Goal: Task Accomplishment & Management: Use online tool/utility

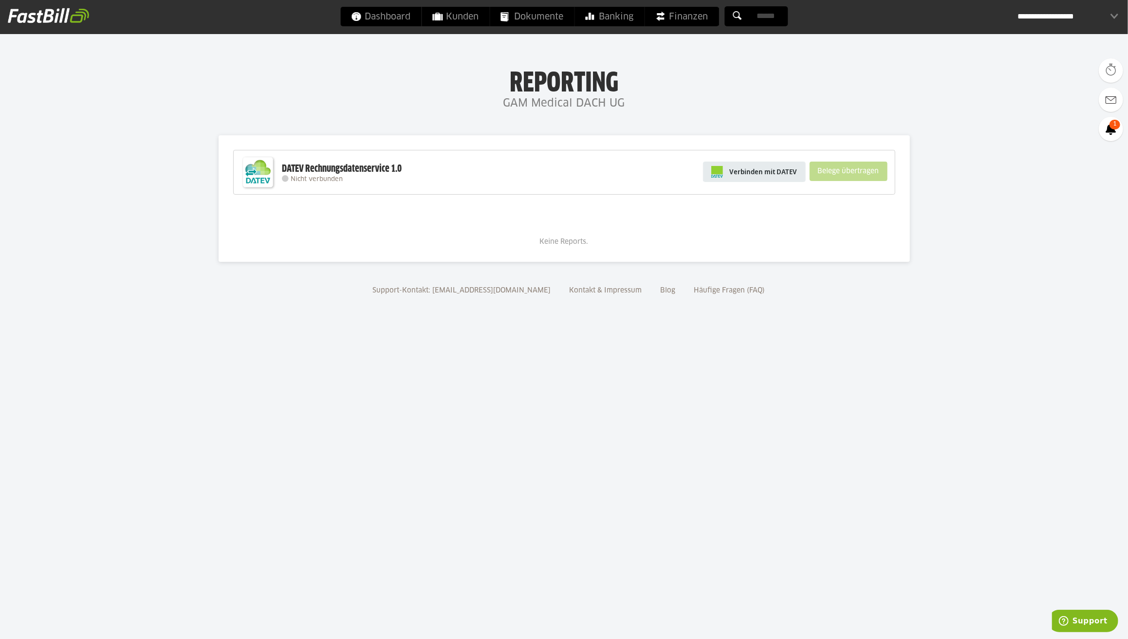
click at [763, 174] on span "Verbinden mit DATEV" at bounding box center [764, 172] width 68 height 10
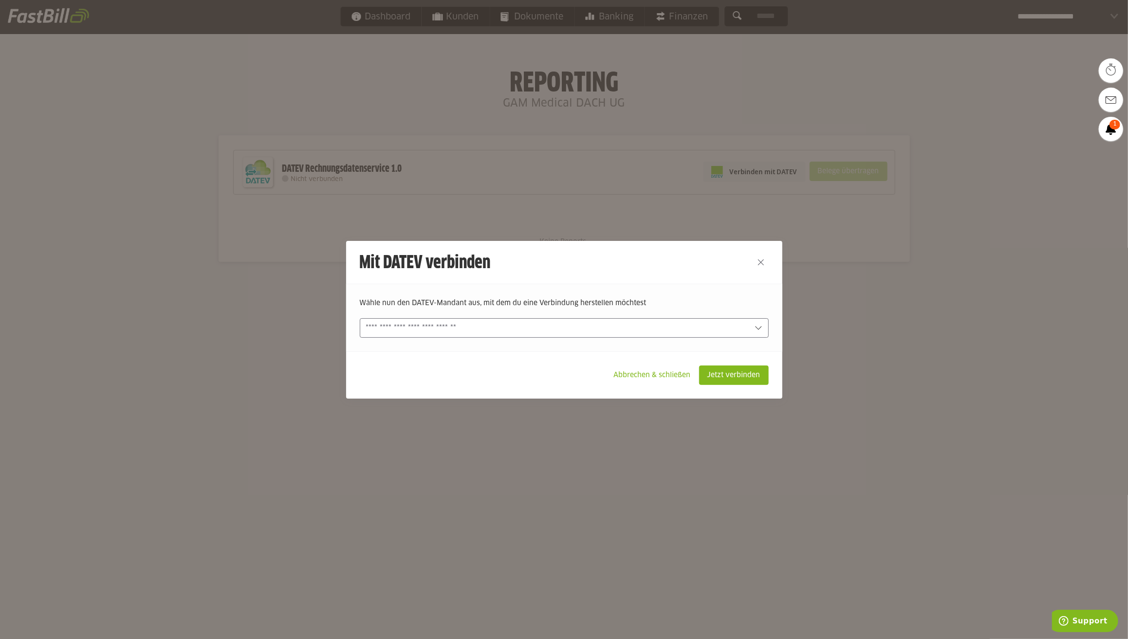
click at [459, 323] on input "text" at bounding box center [557, 328] width 383 height 11
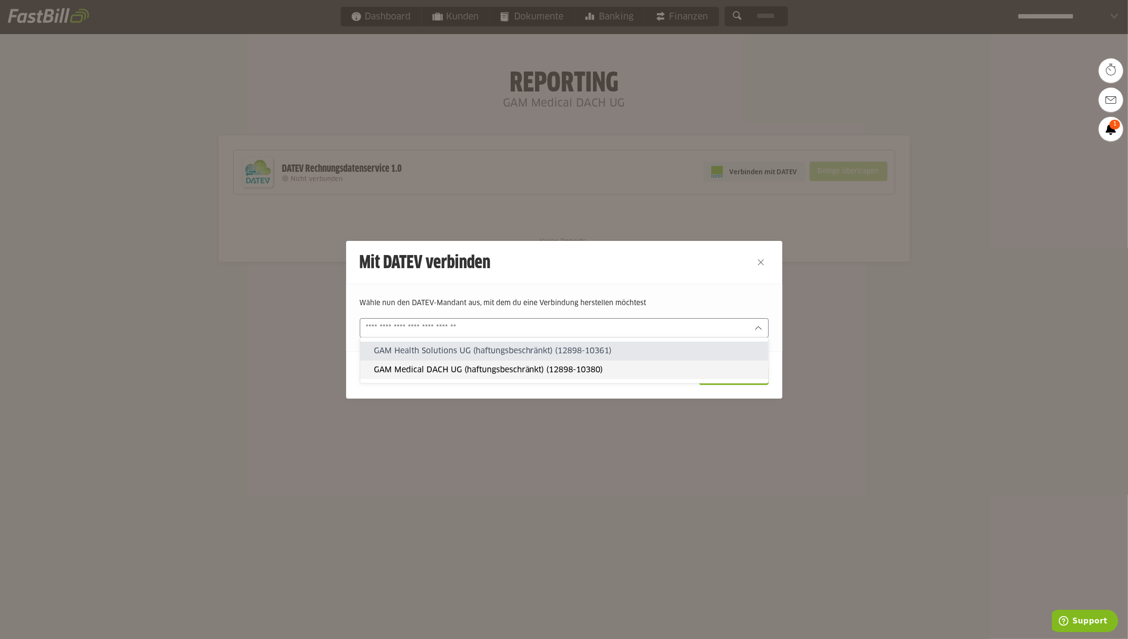
click at [460, 362] on div "GAM Medical DACH UG (haftungsbeschränkt) (12898-10380)" at bounding box center [564, 370] width 408 height 18
type input "**********"
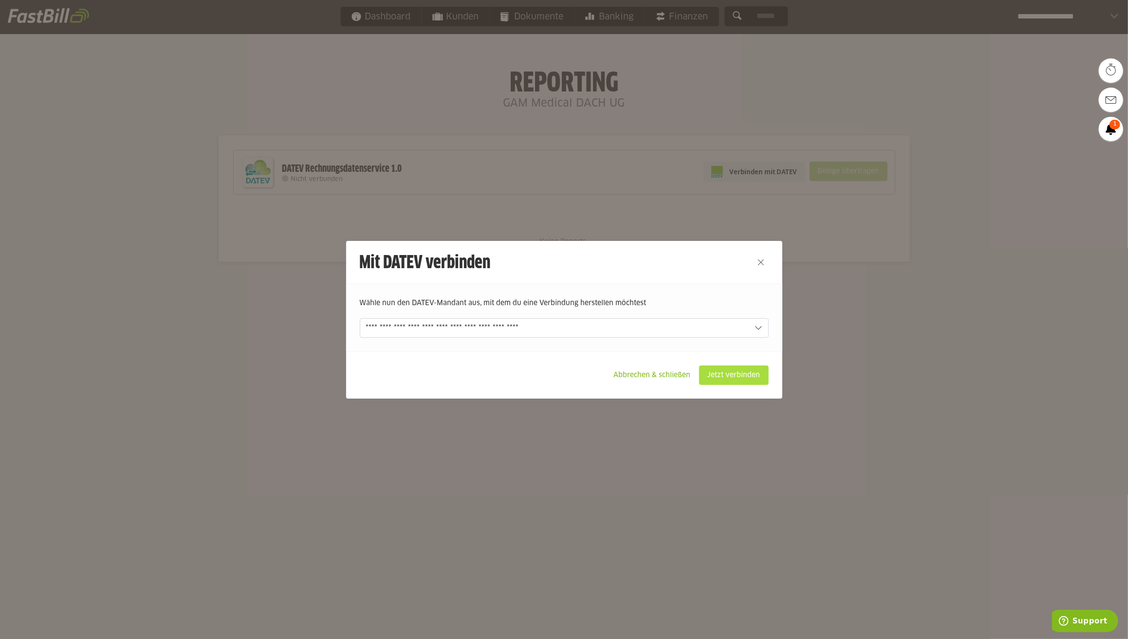
click at [718, 375] on slot "Jetzt verbinden" at bounding box center [733, 375] width 69 height 18
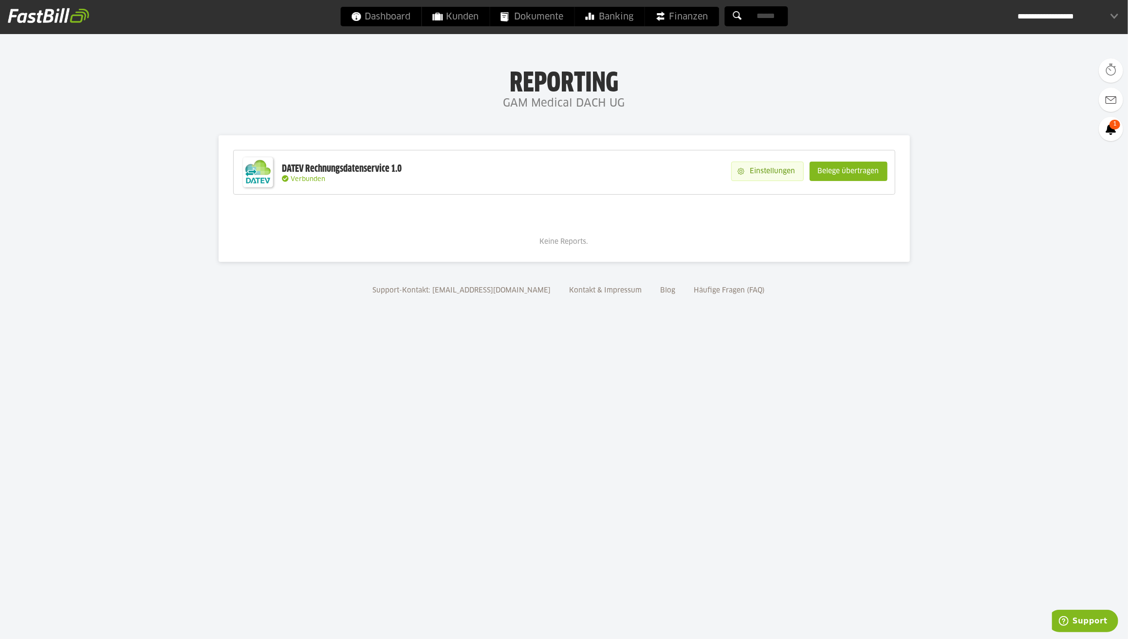
click at [754, 171] on slot "Einstellungen" at bounding box center [773, 171] width 59 height 18
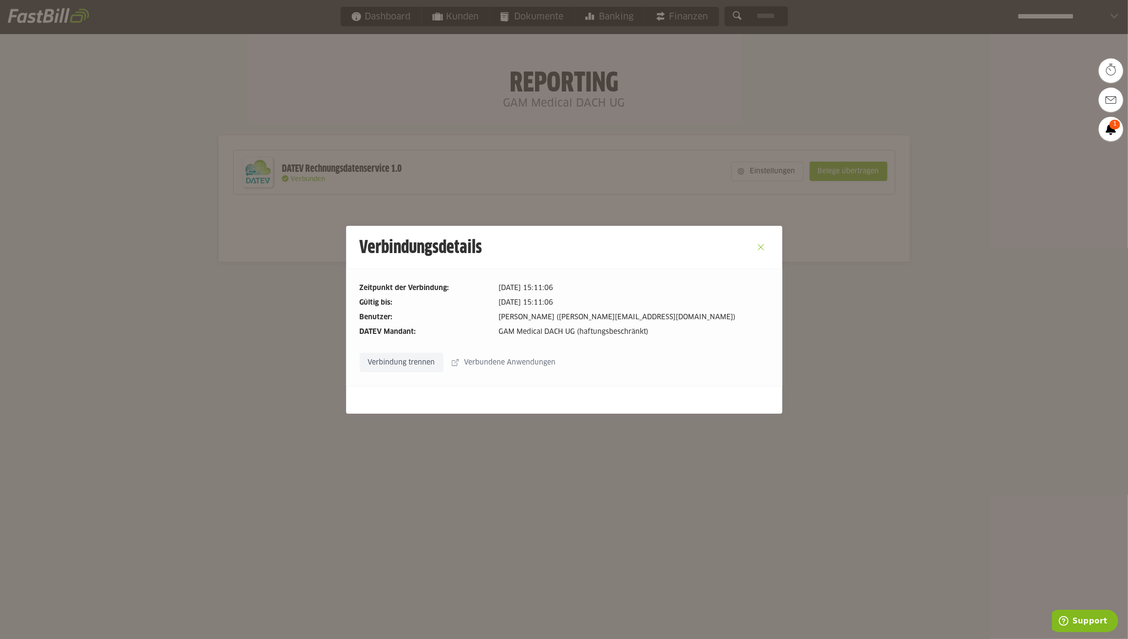
click at [763, 239] on button "Close" at bounding box center [761, 247] width 16 height 16
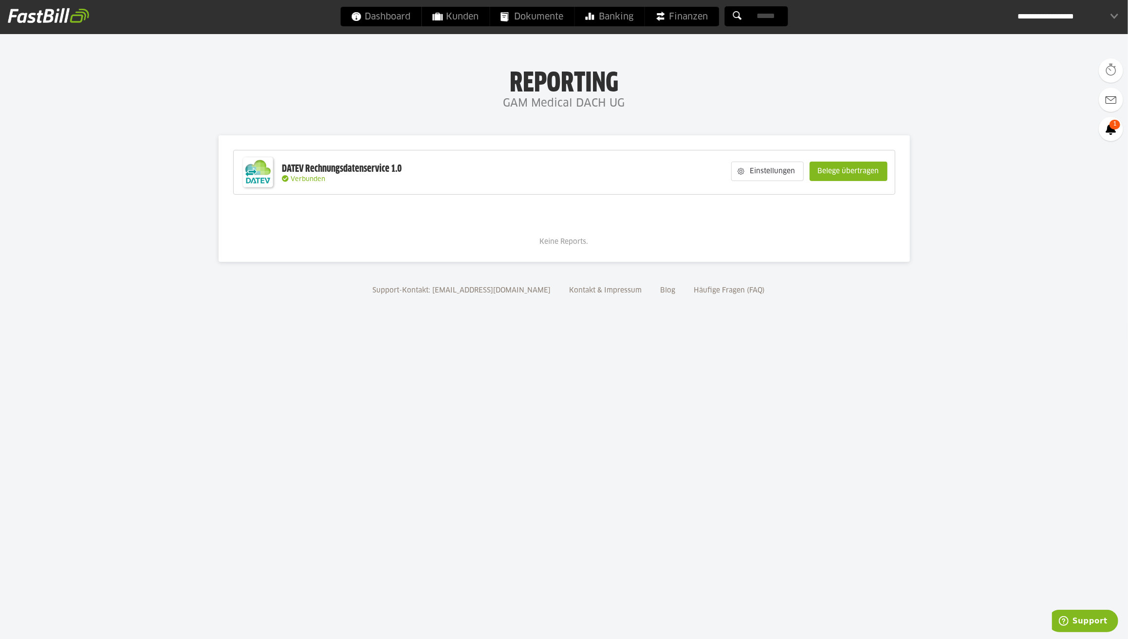
click at [862, 168] on slot "Belege übertragen" at bounding box center [848, 171] width 77 height 18
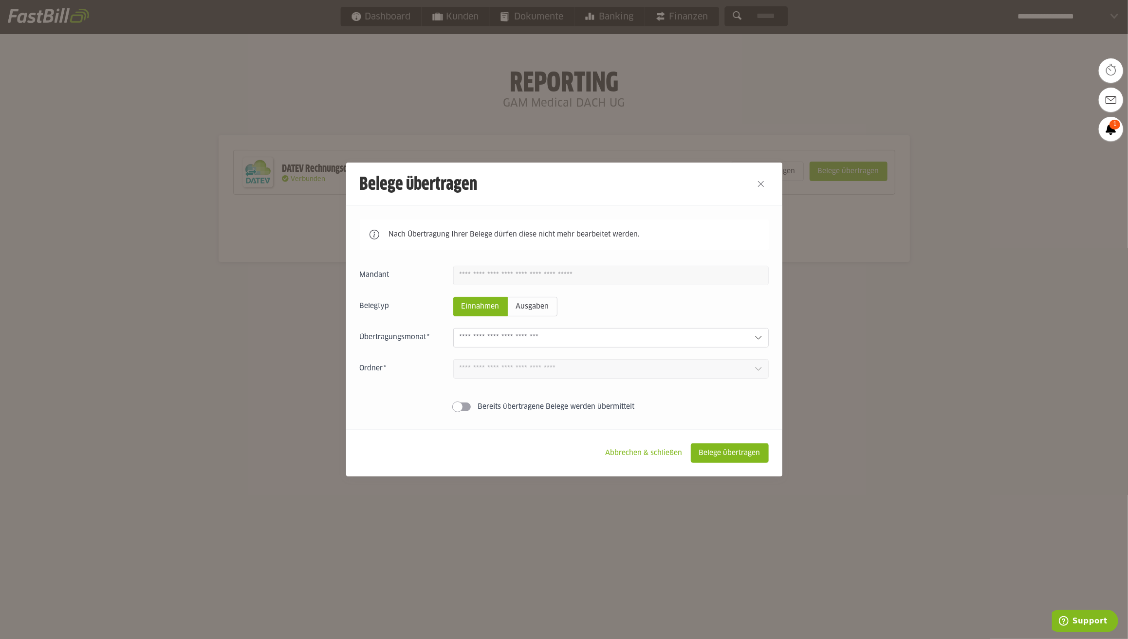
click at [578, 334] on input "text" at bounding box center [603, 337] width 287 height 11
click at [535, 307] on slot "Ausgaben" at bounding box center [532, 306] width 49 height 18
click at [538, 335] on input "text" at bounding box center [603, 337] width 287 height 11
click at [457, 406] on span at bounding box center [457, 407] width 11 height 11
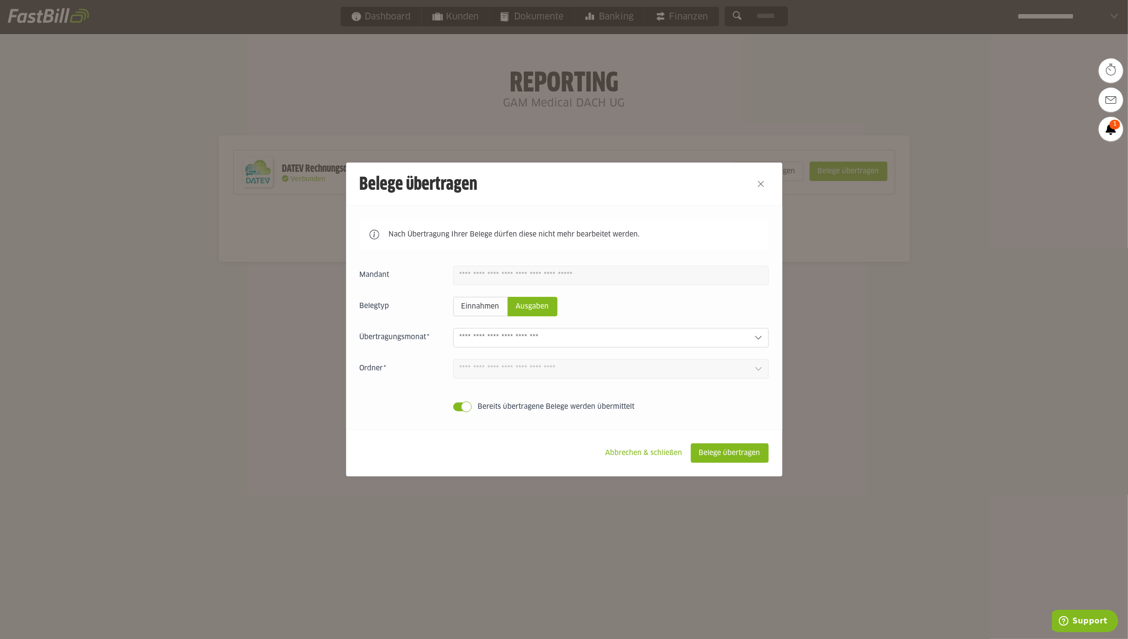
click at [458, 406] on span at bounding box center [462, 407] width 18 height 9
click at [548, 339] on input "text" at bounding box center [603, 337] width 287 height 11
click at [493, 311] on slot "Einnahmen" at bounding box center [481, 306] width 54 height 18
click at [513, 341] on input "text" at bounding box center [603, 337] width 287 height 11
click at [503, 353] on div at bounding box center [610, 353] width 315 height 9
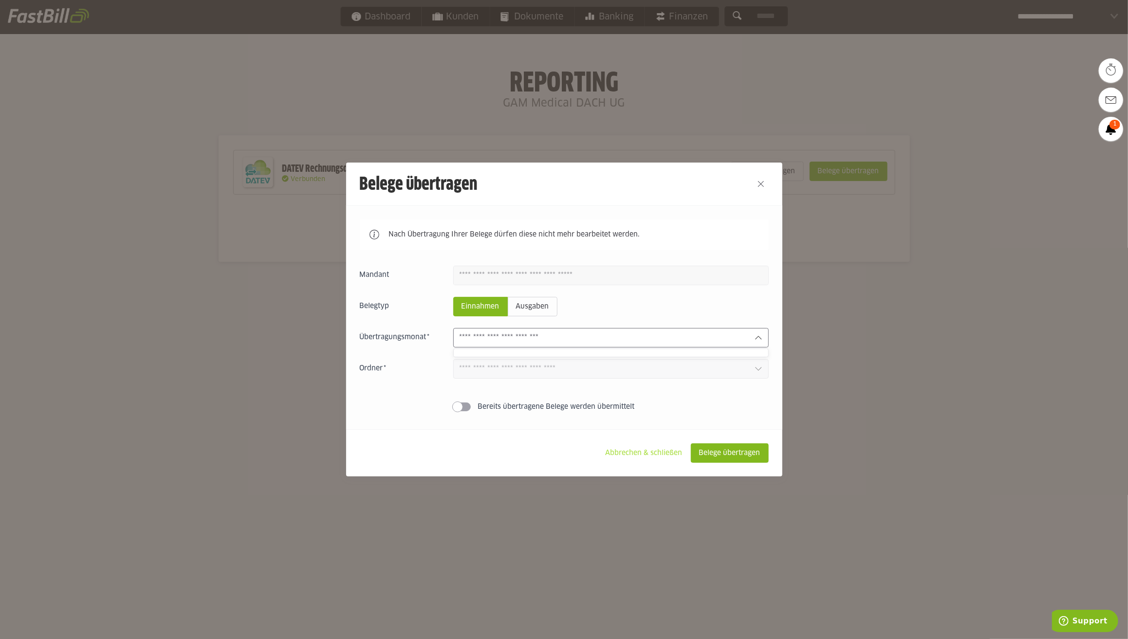
click at [621, 449] on slot "Abbrechen & schließen" at bounding box center [644, 453] width 92 height 18
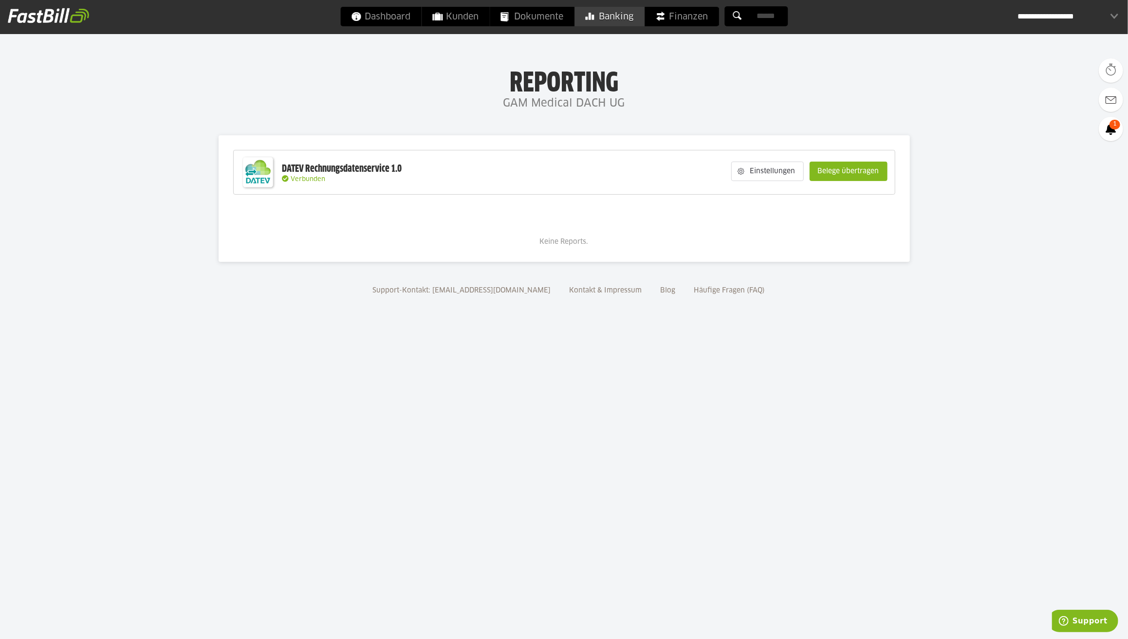
click at [630, 17] on span "Banking" at bounding box center [609, 16] width 48 height 19
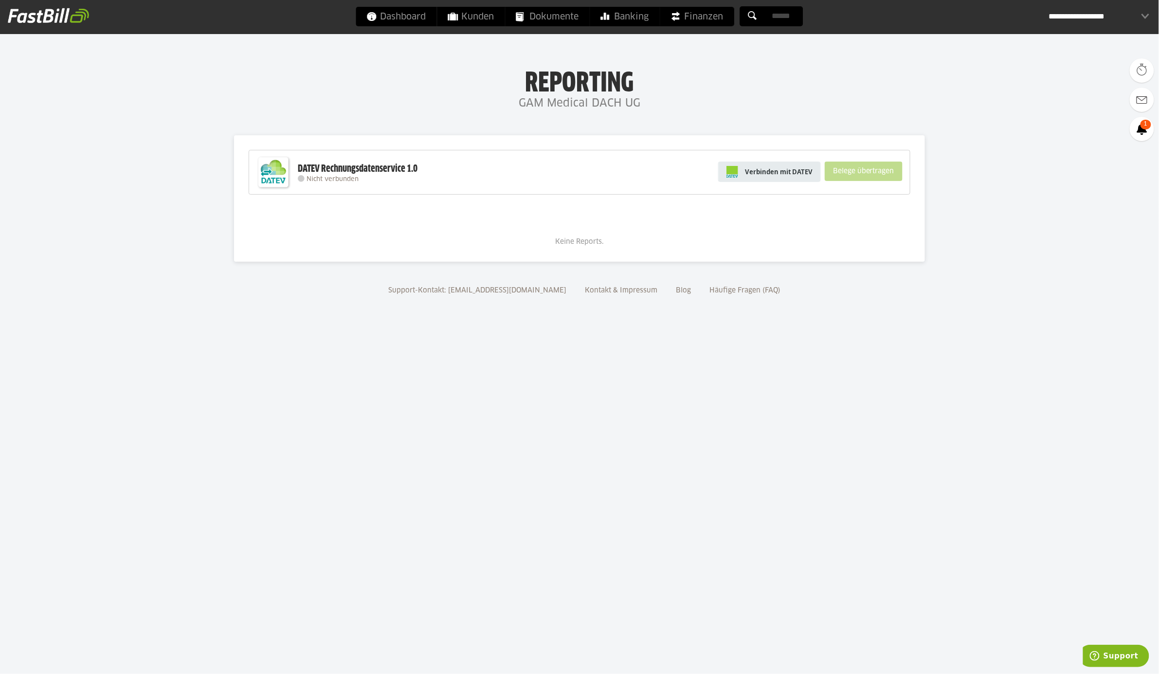
click at [777, 172] on span "Verbinden mit DATEV" at bounding box center [779, 172] width 68 height 10
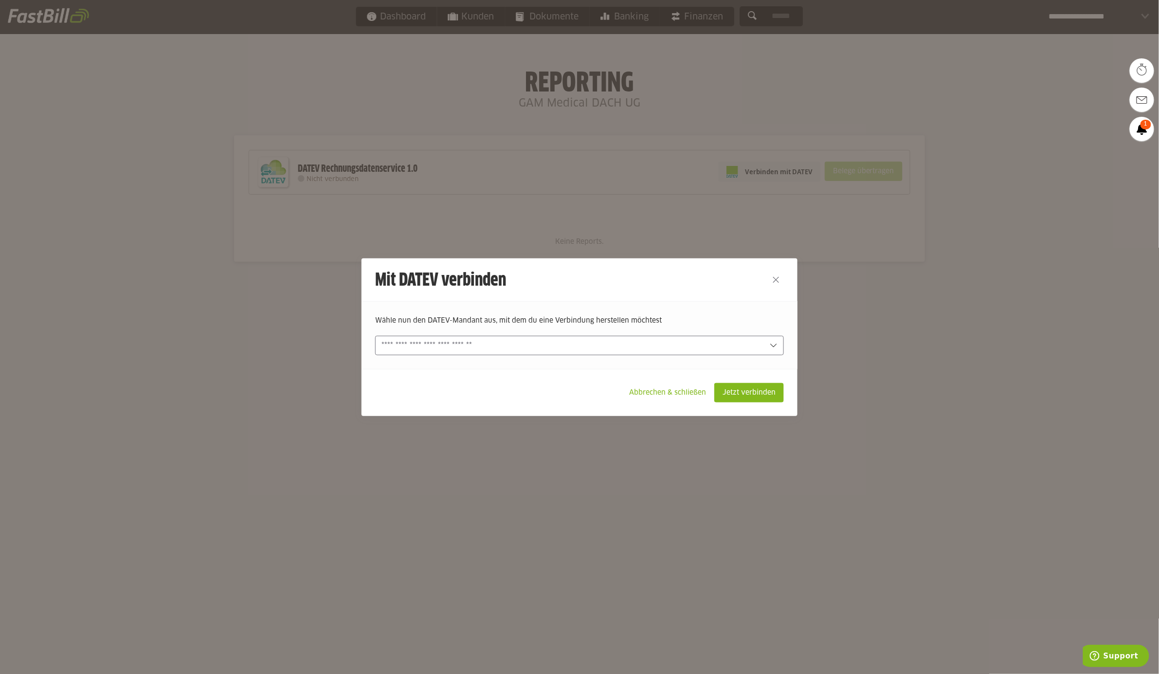
click at [542, 344] on input "text" at bounding box center [573, 345] width 383 height 11
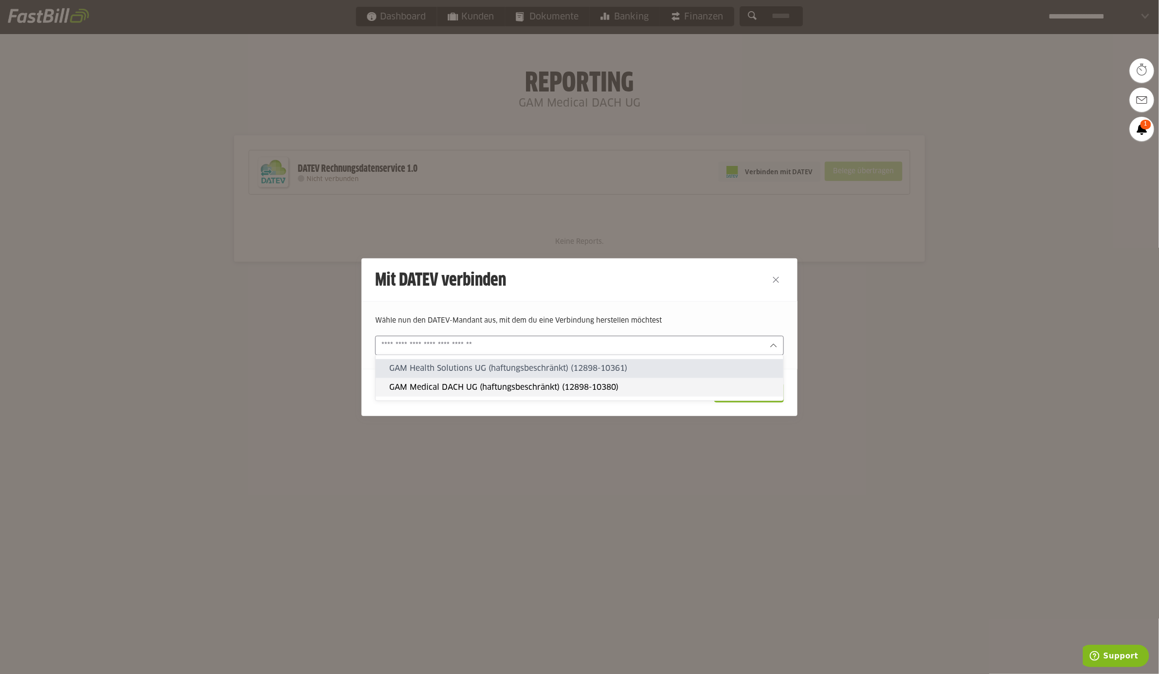
click at [538, 386] on slot "GAM Medical DACH UG (haftungsbeschränkt) (12898-10380)" at bounding box center [582, 387] width 386 height 11
type input "**********"
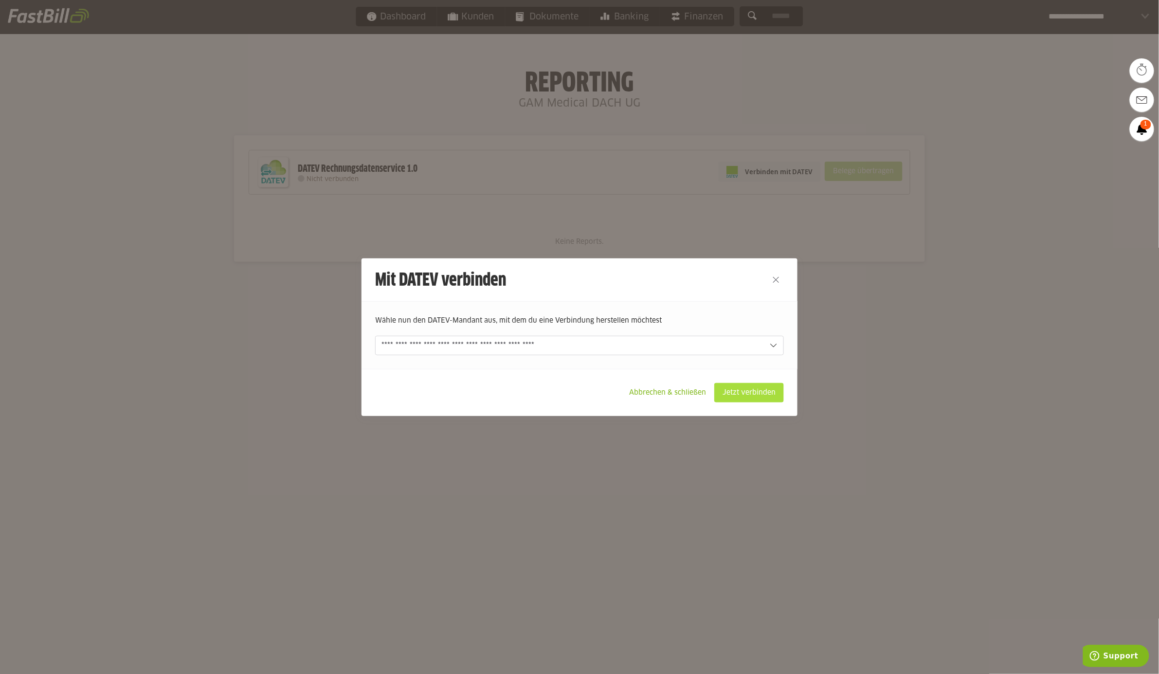
click at [750, 389] on slot "Jetzt verbinden" at bounding box center [749, 393] width 69 height 18
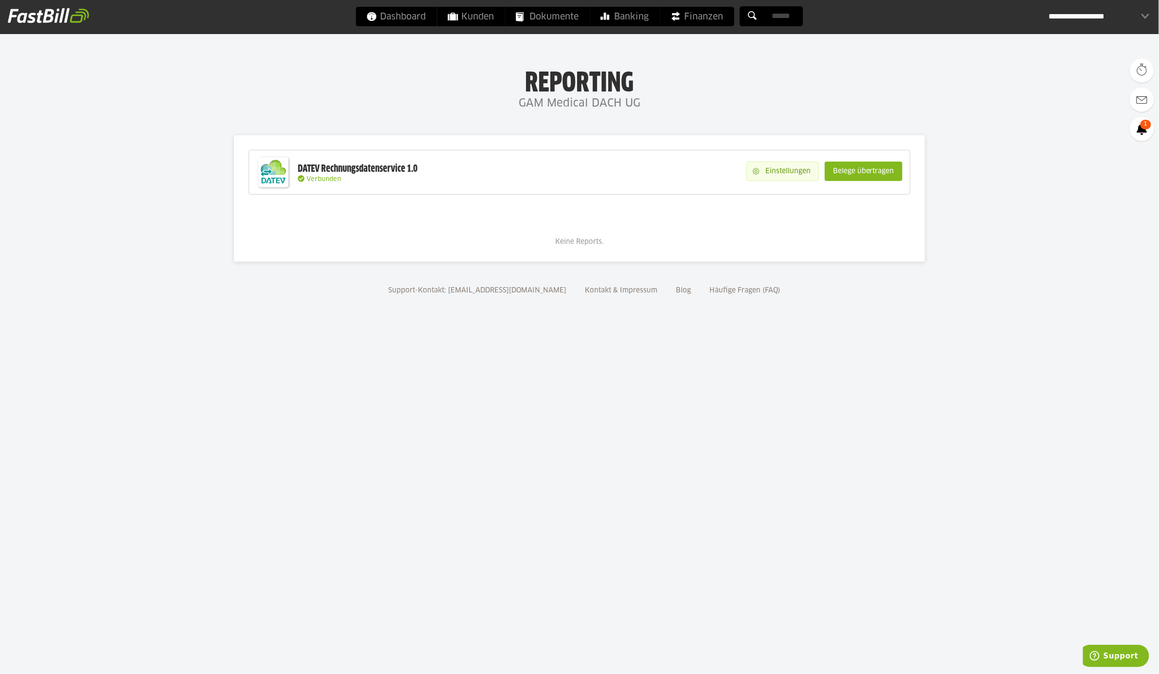
click at [781, 171] on slot "Einstellungen" at bounding box center [789, 171] width 59 height 18
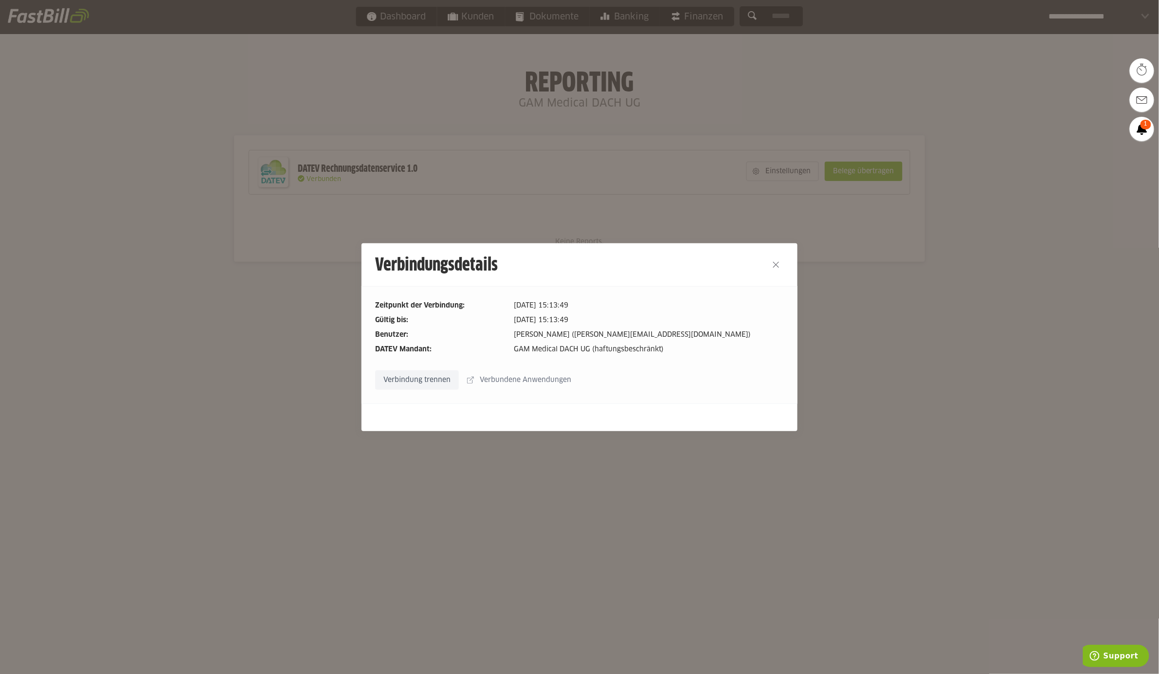
click at [495, 381] on slot "Verbundene Anwendungen" at bounding box center [526, 380] width 105 height 18
click at [777, 261] on button "Close" at bounding box center [777, 265] width 16 height 16
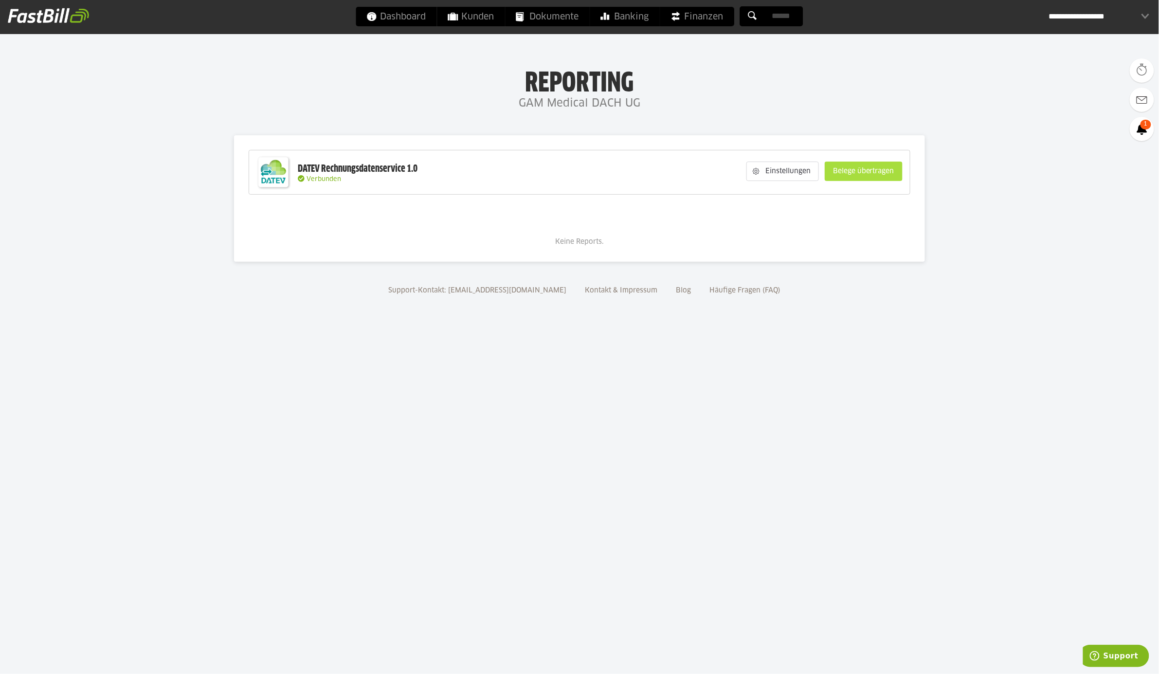
click at [867, 164] on slot "Belege übertragen" at bounding box center [864, 171] width 77 height 18
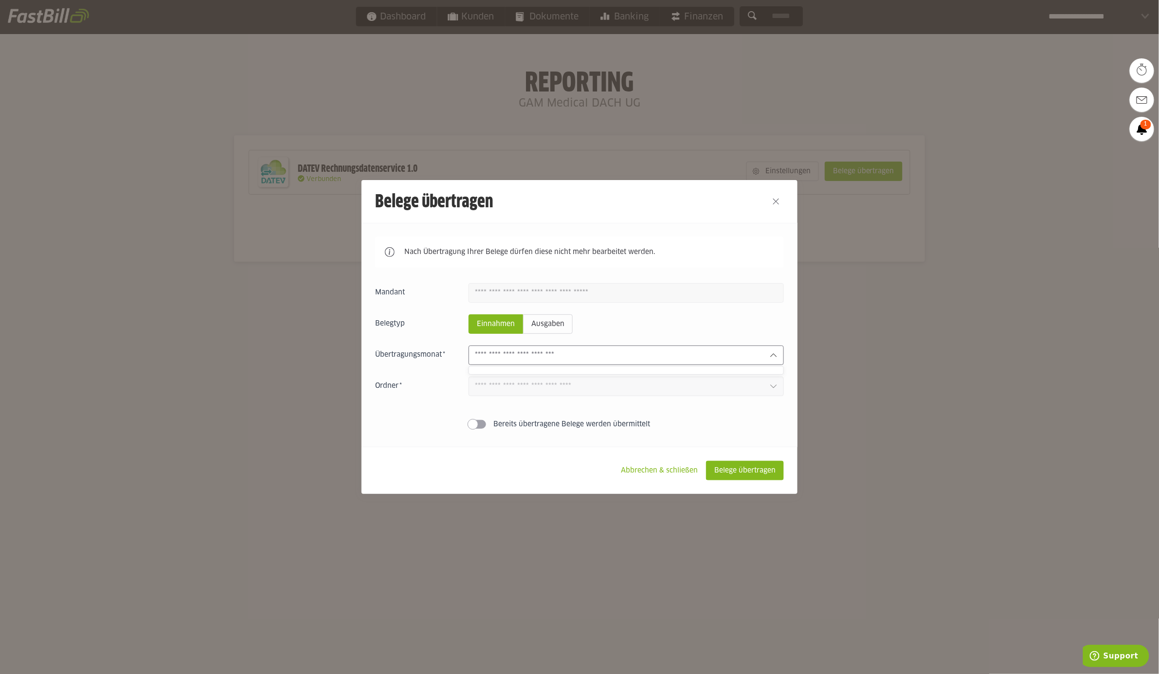
click at [715, 359] on input "text" at bounding box center [618, 355] width 287 height 11
click at [658, 364] on div at bounding box center [626, 355] width 315 height 19
click at [733, 477] on slot "Belege übertragen" at bounding box center [745, 470] width 77 height 18
click at [642, 356] on input "text" at bounding box center [618, 355] width 287 height 11
click at [561, 373] on div at bounding box center [626, 370] width 315 height 9
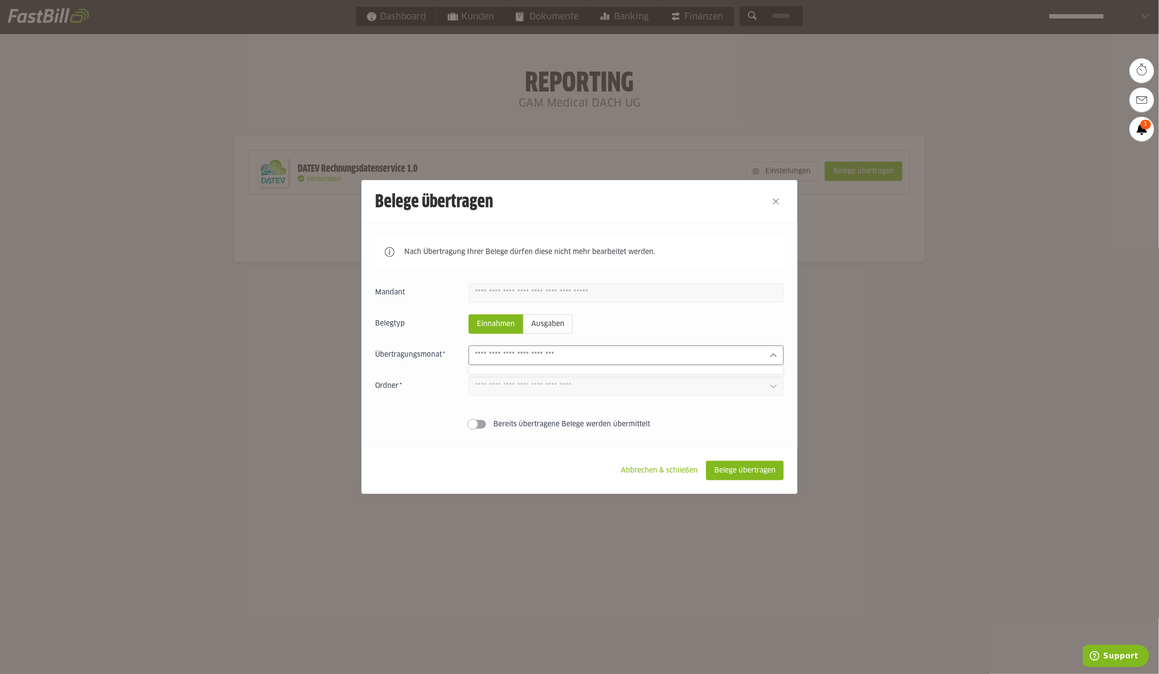
click at [561, 373] on div at bounding box center [626, 370] width 315 height 9
click at [561, 369] on div at bounding box center [626, 370] width 315 height 9
click at [598, 360] on input "text" at bounding box center [618, 355] width 287 height 11
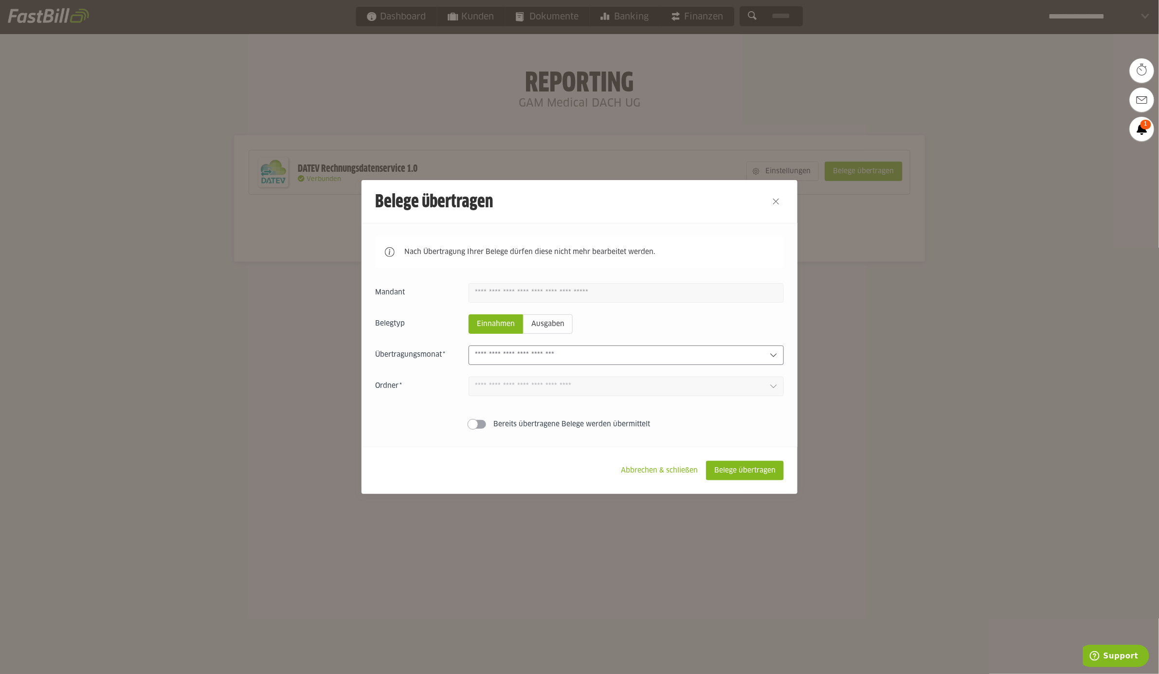
click at [598, 360] on input "text" at bounding box center [618, 355] width 287 height 11
click at [649, 488] on footer "Abbrechen & schließen Belege übertragen" at bounding box center [580, 470] width 436 height 47
click at [646, 469] on slot "Abbrechen & schließen" at bounding box center [659, 470] width 92 height 18
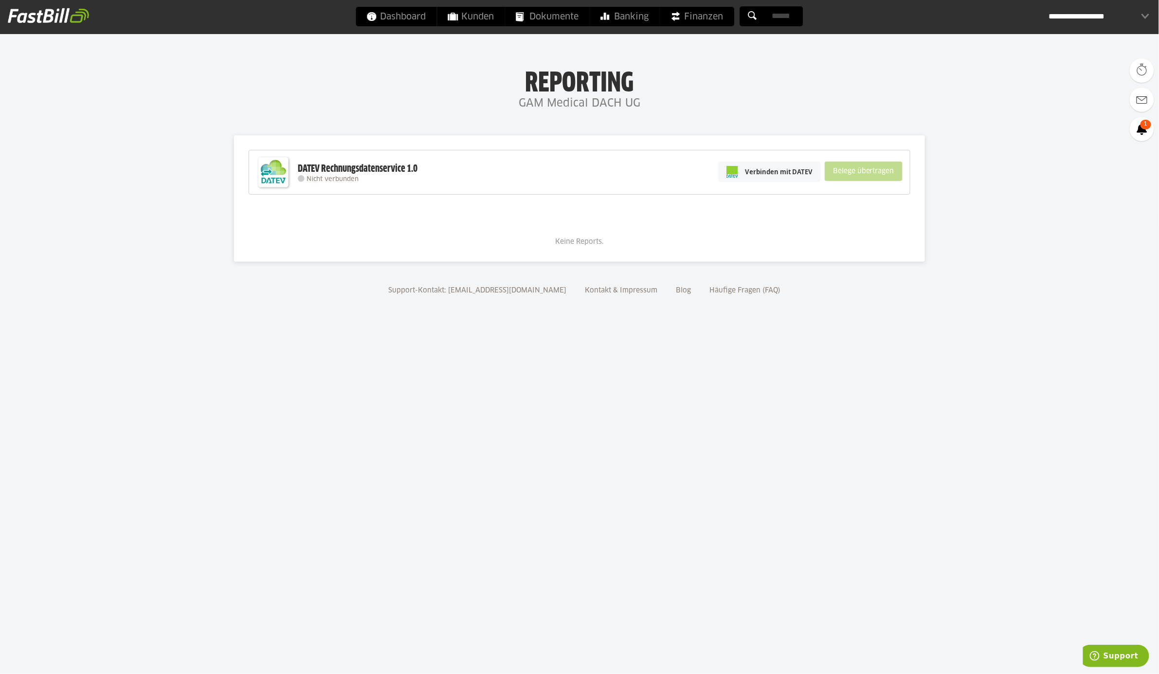
click at [1089, 10] on div "**********" at bounding box center [1099, 16] width 101 height 19
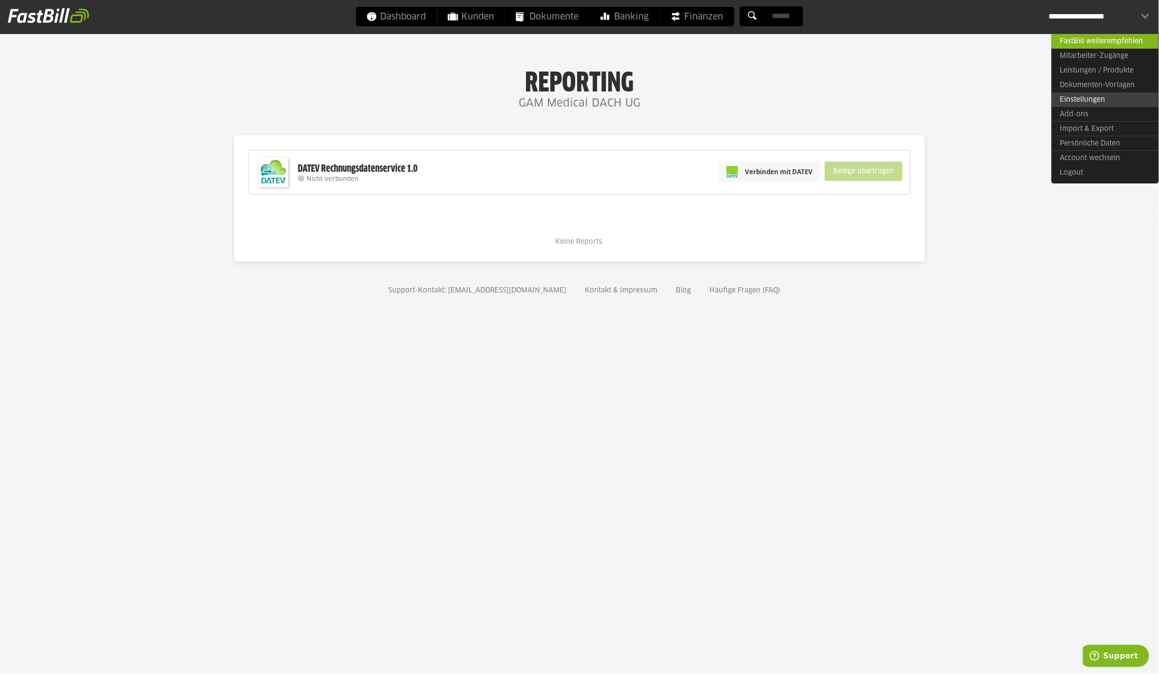
click at [1084, 98] on link "Einstellungen" at bounding box center [1105, 99] width 107 height 15
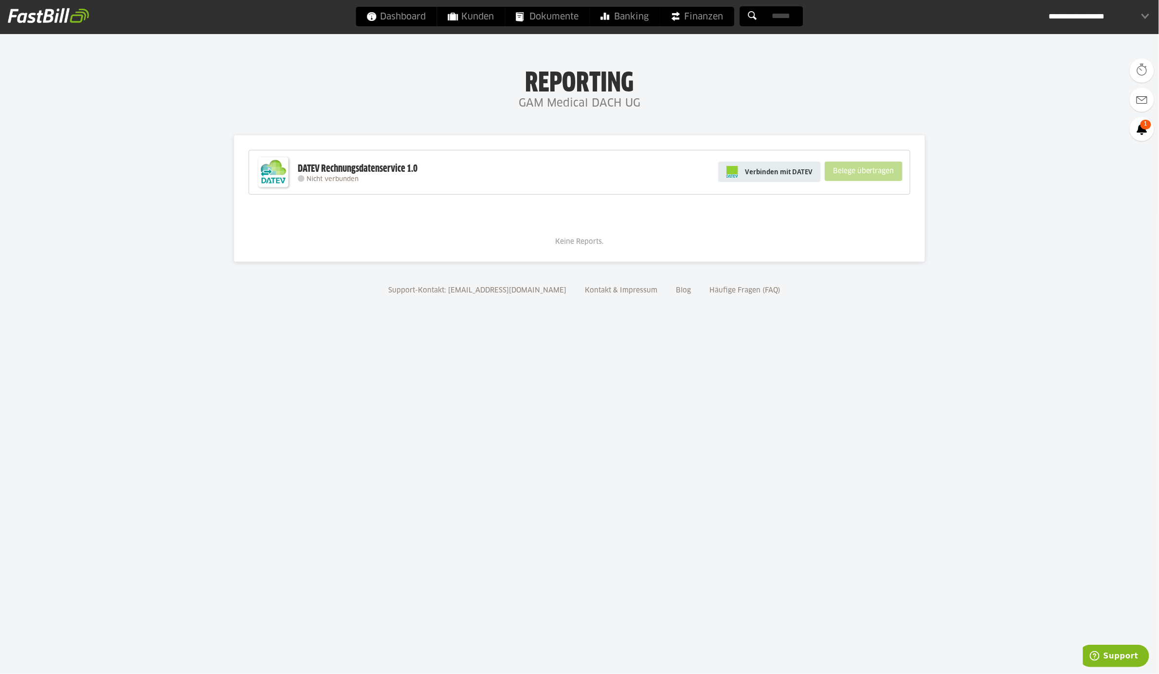
click at [792, 175] on span "Verbinden mit DATEV" at bounding box center [779, 172] width 68 height 10
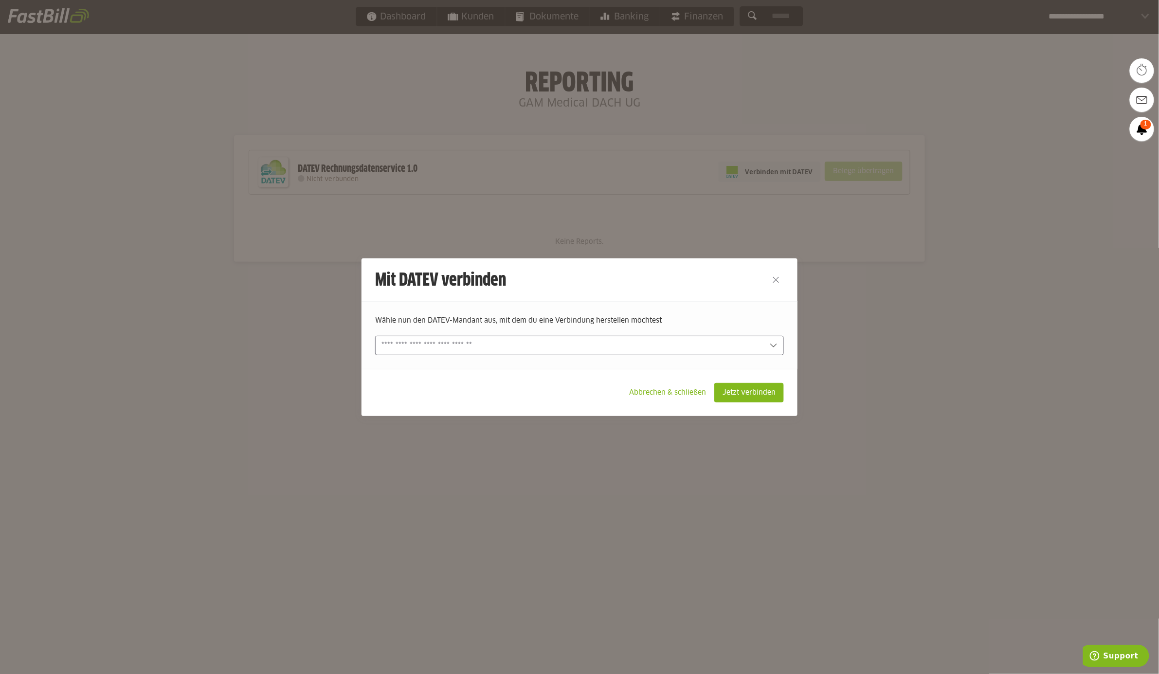
click at [721, 352] on div at bounding box center [579, 345] width 409 height 19
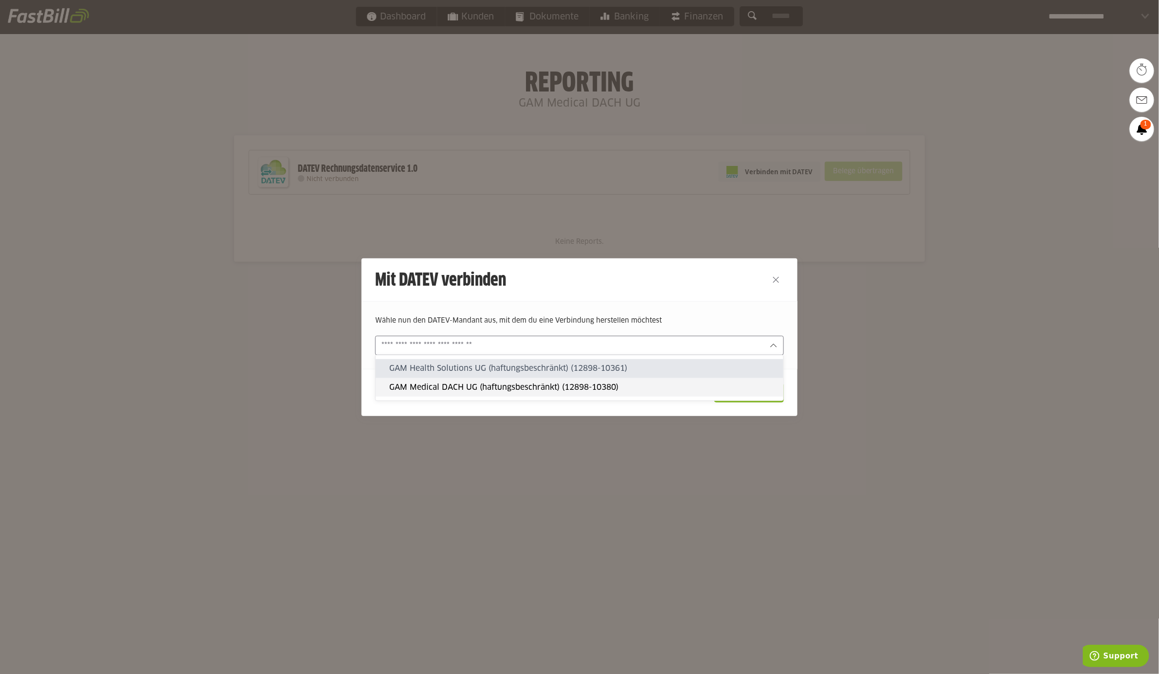
click at [496, 386] on slot "GAM Medical DACH UG (haftungsbeschränkt) (12898-10380)" at bounding box center [582, 387] width 386 height 11
type input "**********"
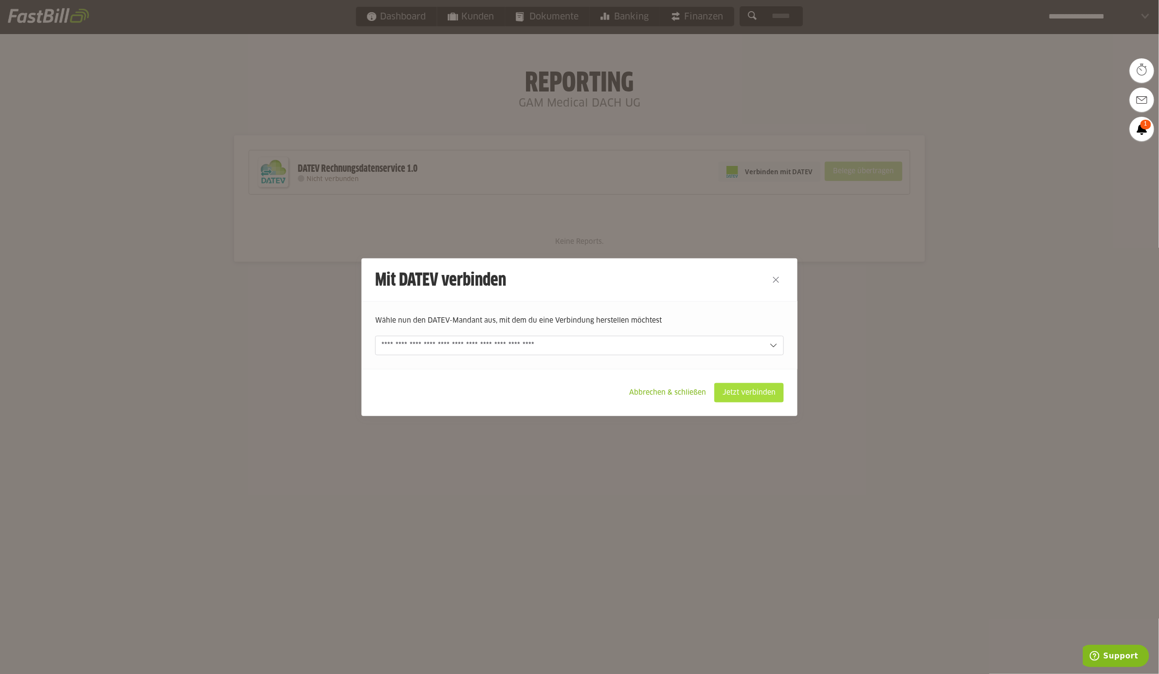
click at [733, 396] on slot "Jetzt verbinden" at bounding box center [749, 393] width 69 height 18
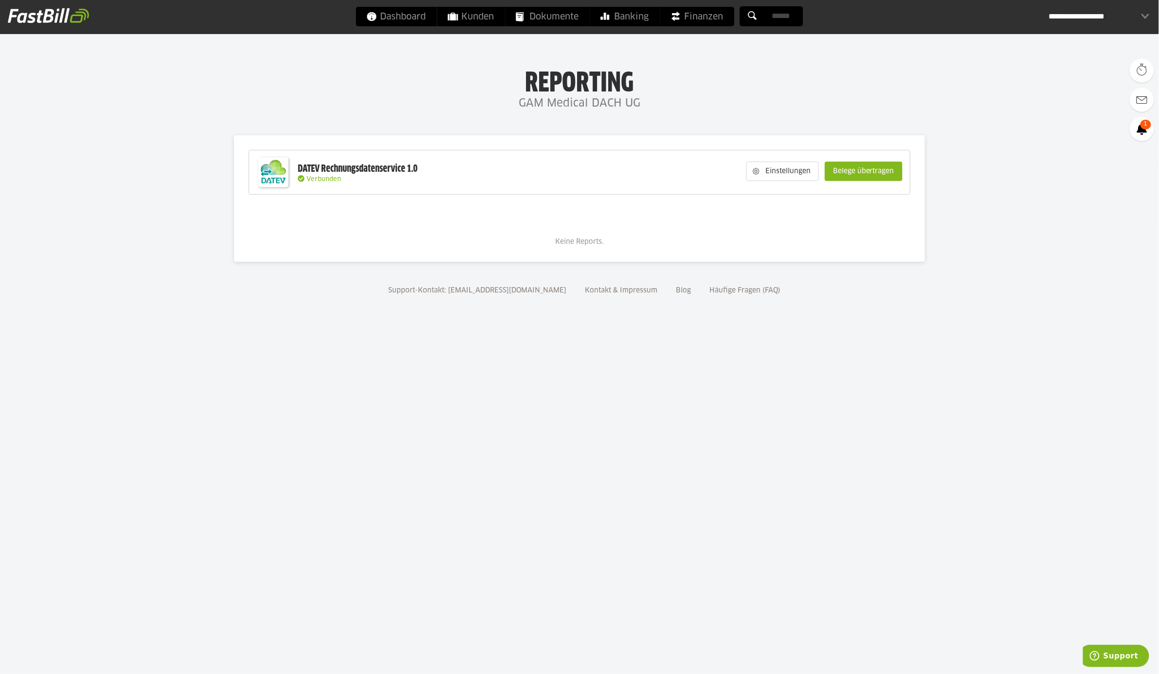
click at [734, 361] on body "Dashboard Kunden Dokumente Banking Finanzen Add-ons" at bounding box center [579, 337] width 1159 height 674
click at [1133, 656] on span "Support" at bounding box center [1121, 655] width 35 height 9
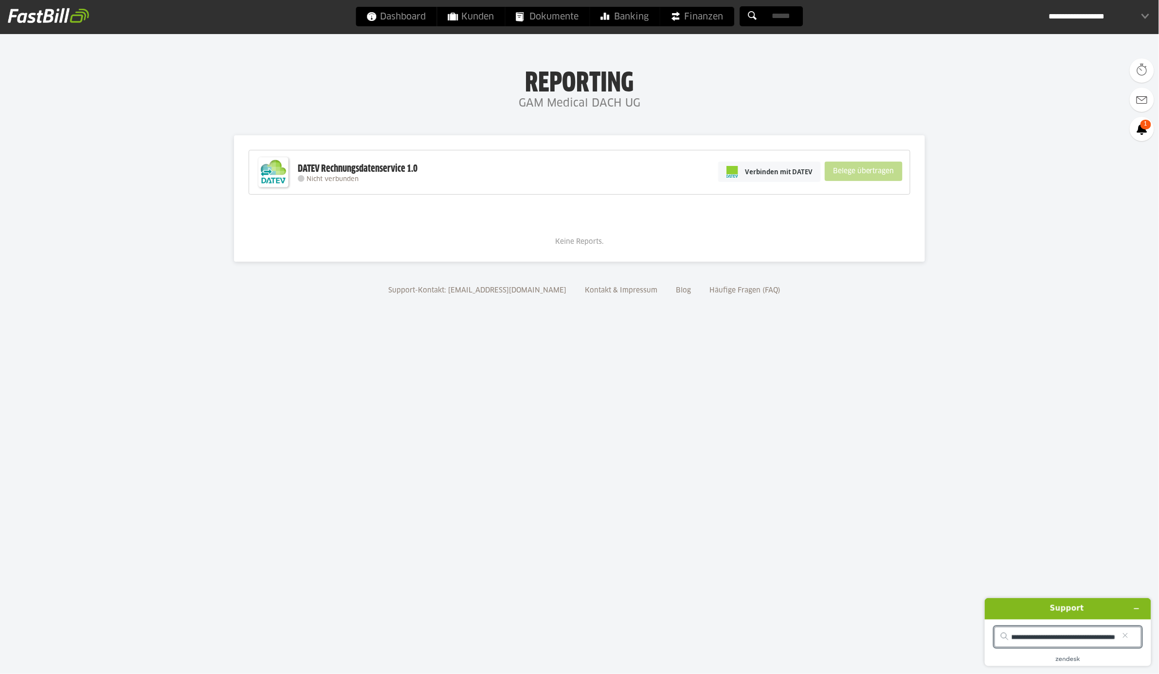
type input "**********"
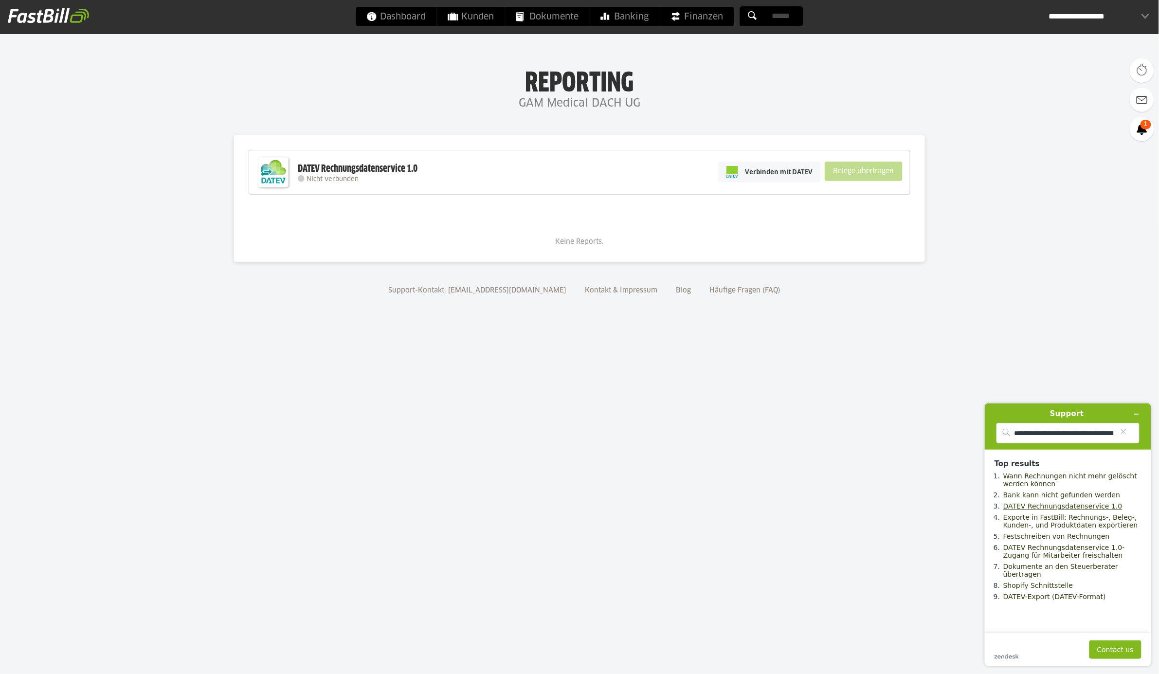
click at [1096, 507] on link "DATEV Rechnungsdatenservice 1.0" at bounding box center [1062, 506] width 119 height 8
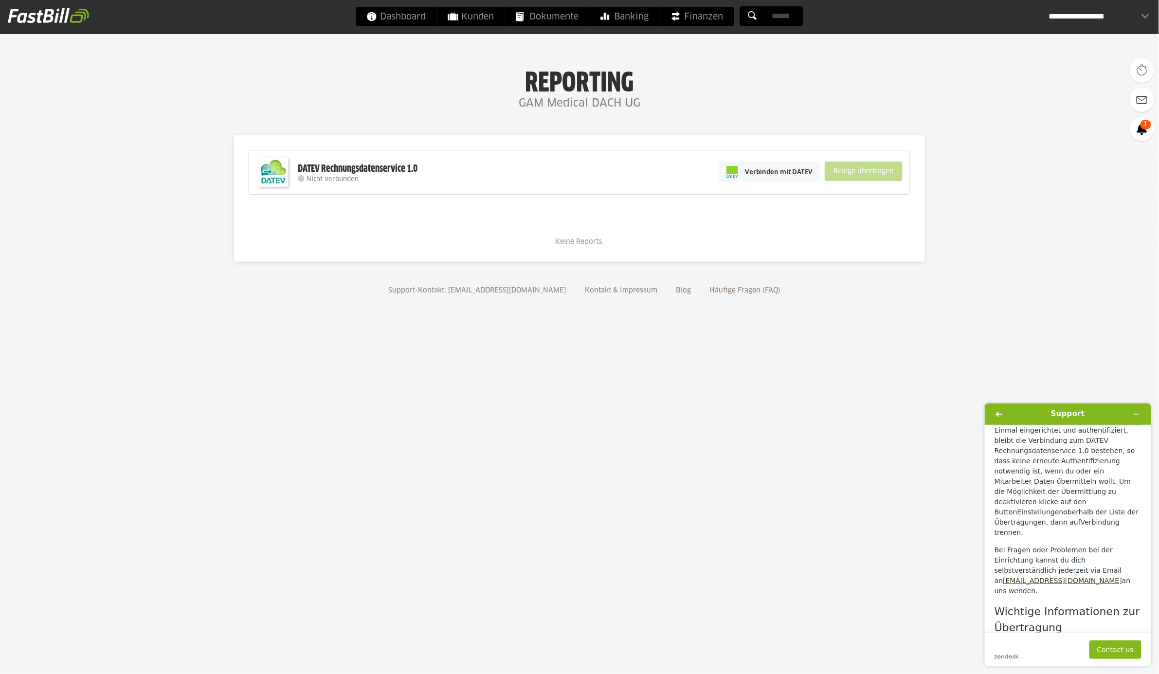
scroll to position [1137, 0]
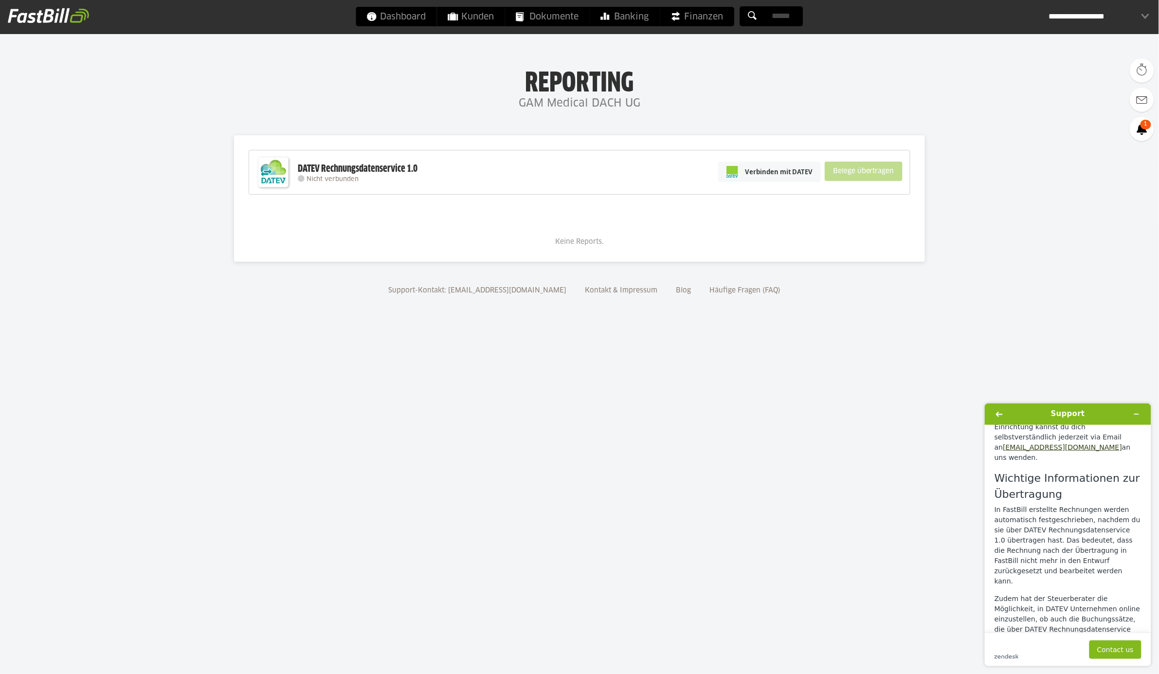
click at [1102, 14] on div "**********" at bounding box center [1099, 16] width 101 height 19
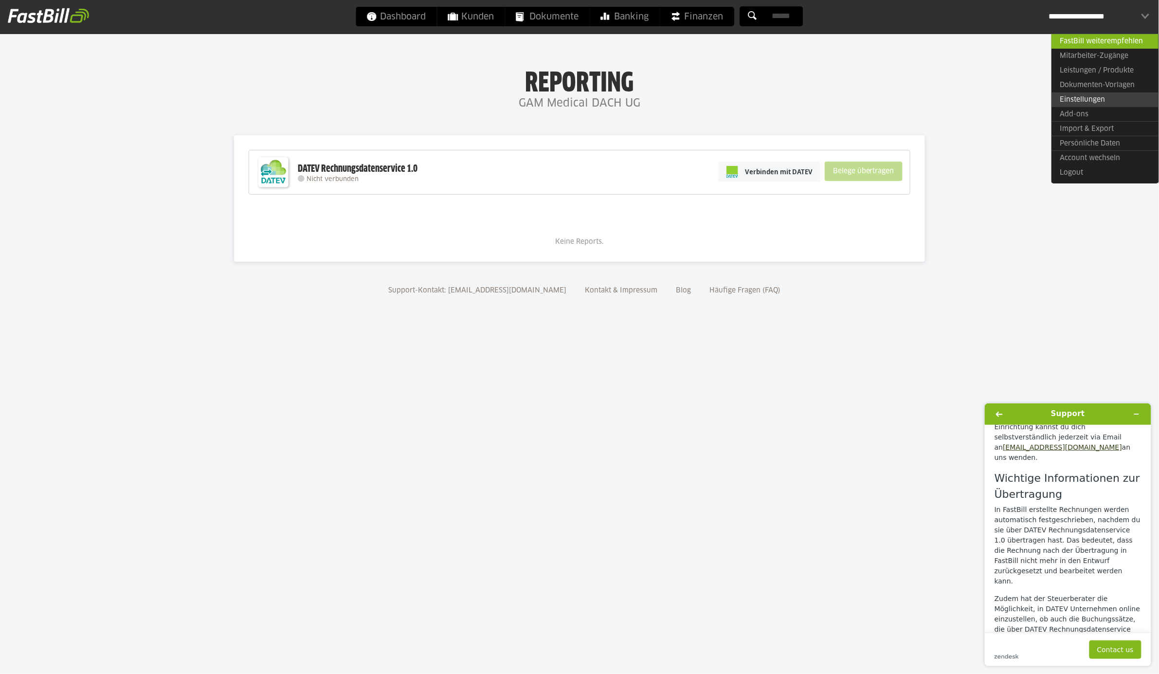
click at [1102, 99] on link "Einstellungen" at bounding box center [1105, 99] width 107 height 15
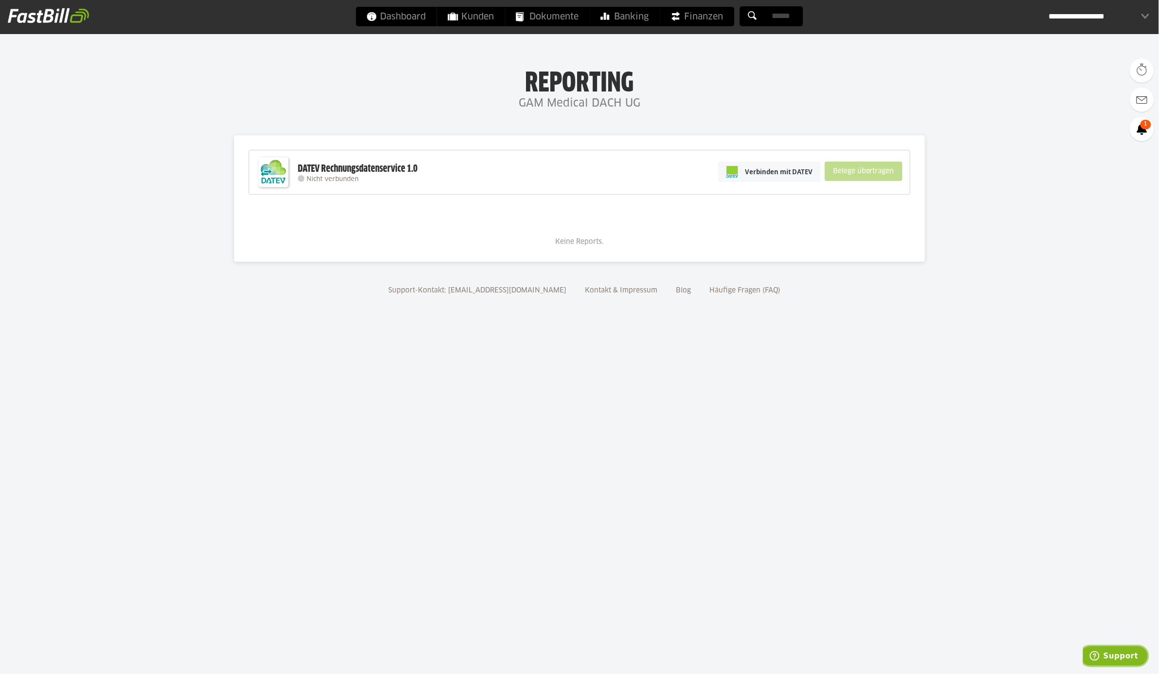
click at [1111, 658] on span "Support" at bounding box center [1121, 655] width 35 height 9
type input "*"
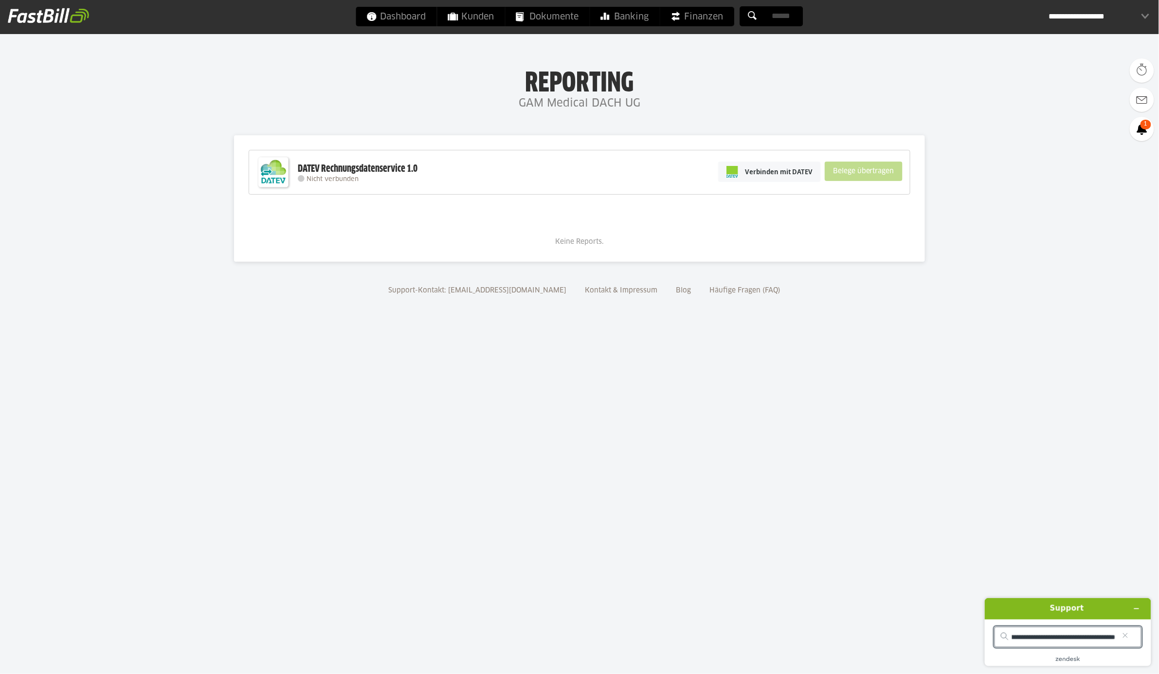
type input "**********"
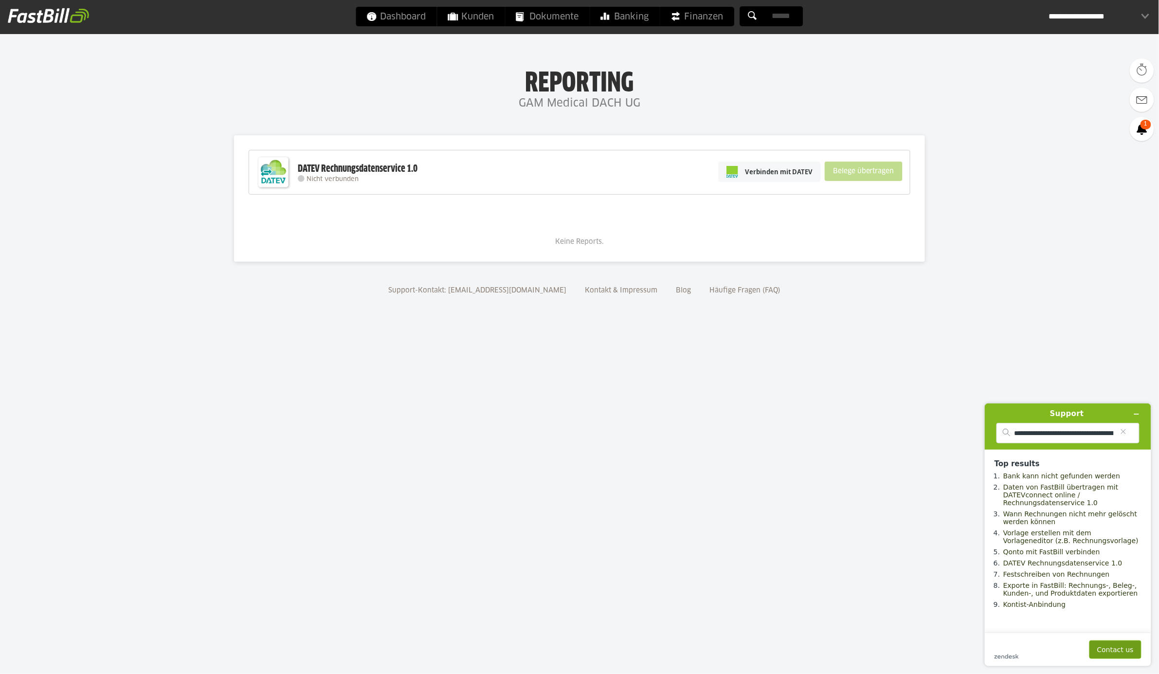
click at [1121, 644] on button "Contact us" at bounding box center [1115, 649] width 52 height 18
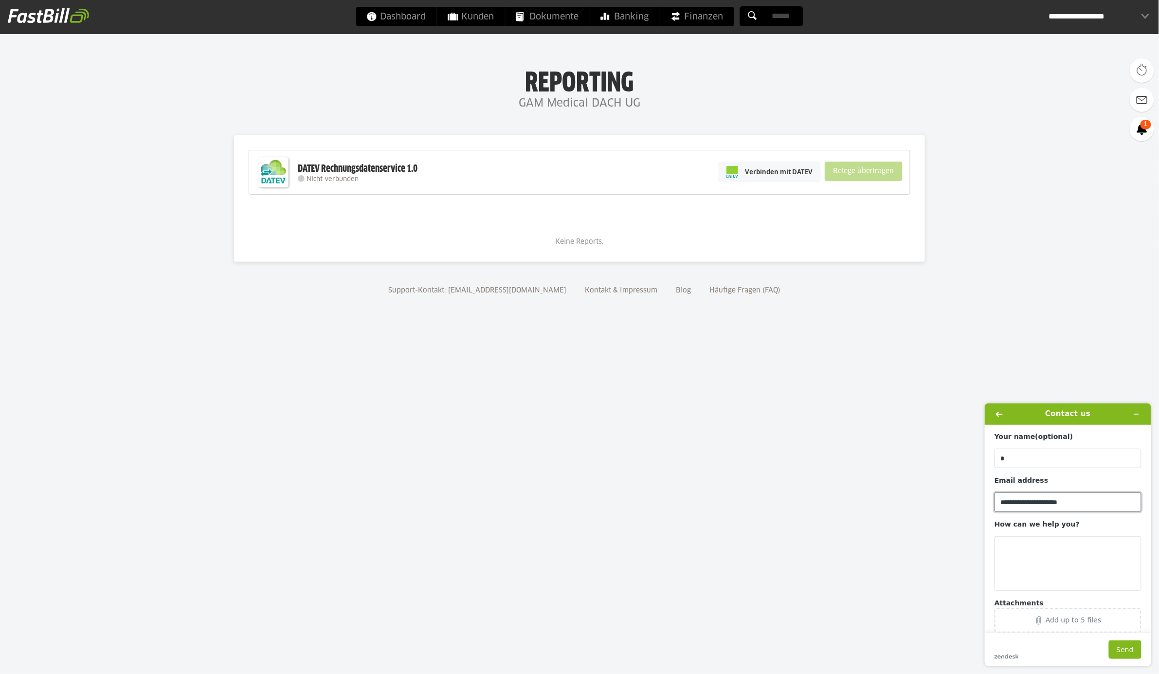
drag, startPoint x: 1028, startPoint y: 503, endPoint x: 989, endPoint y: 499, distance: 38.6
click at [990, 499] on main "**********" at bounding box center [1069, 528] width 159 height 208
type input "**********"
click at [1031, 460] on input "Your name (optional)" at bounding box center [1067, 457] width 147 height 19
type input "**********"
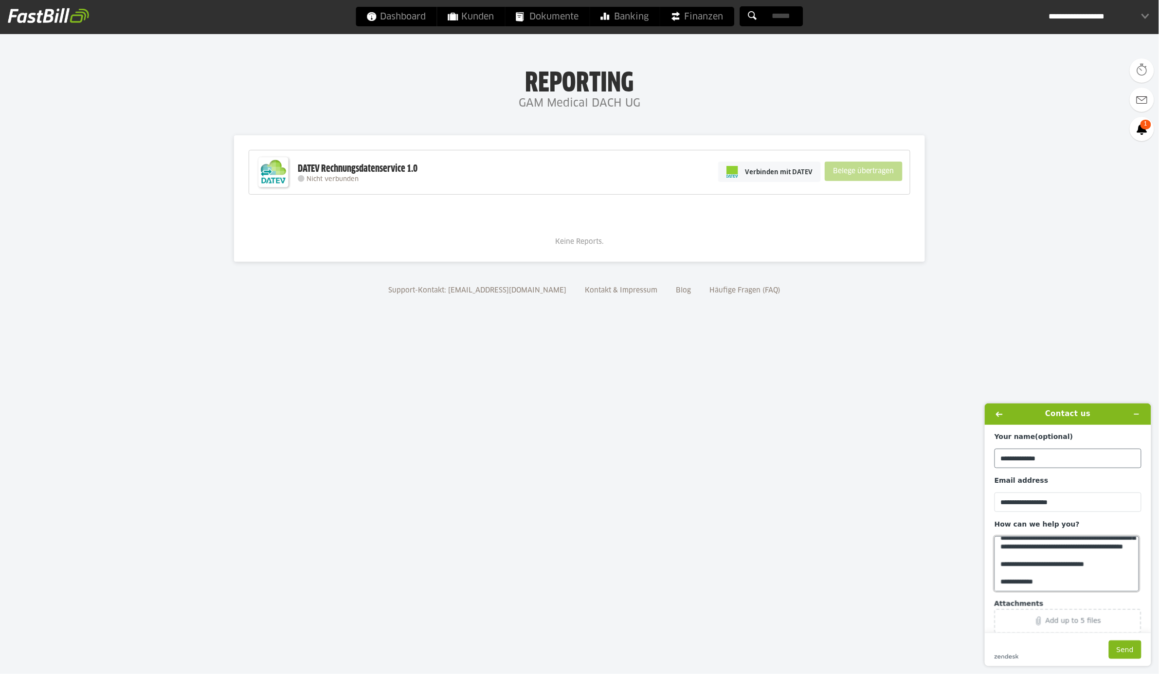
scroll to position [82, 0]
type textarea "**********"
click at [1114, 624] on div "Add up to 5 files" at bounding box center [1067, 620] width 135 height 9
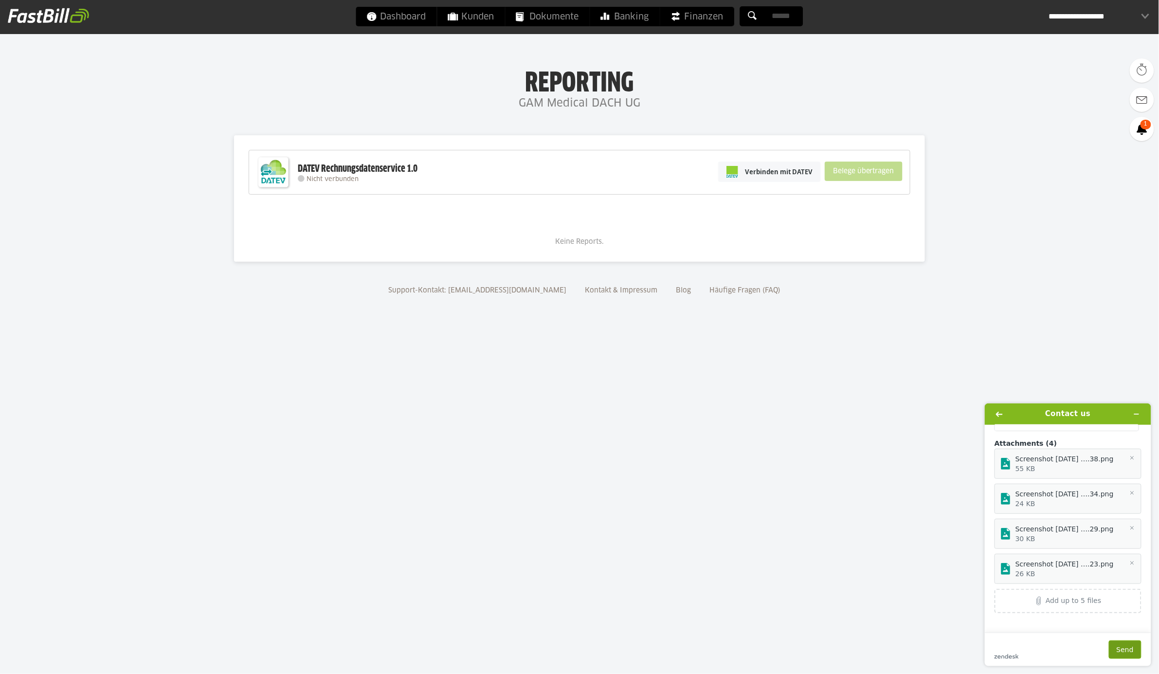
click at [1123, 650] on button "Send" at bounding box center [1125, 649] width 33 height 18
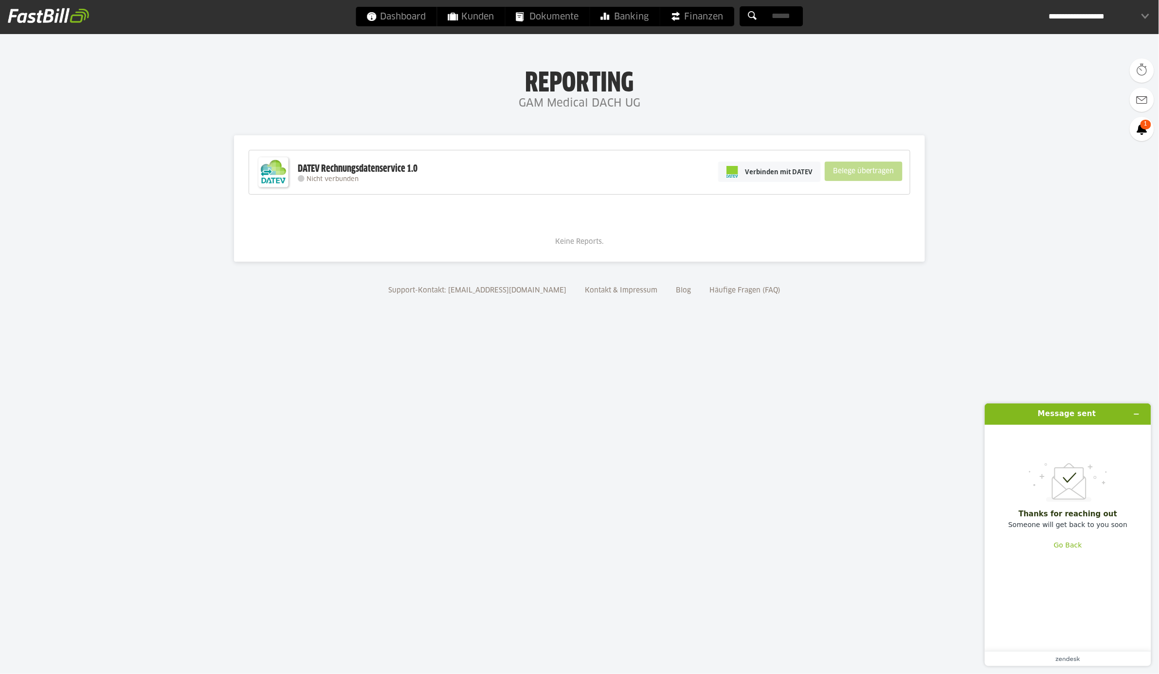
click at [196, 102] on h4 "GAM Medical DACH UG" at bounding box center [579, 103] width 1159 height 19
click at [1123, 24] on div "**********" at bounding box center [1099, 16] width 101 height 19
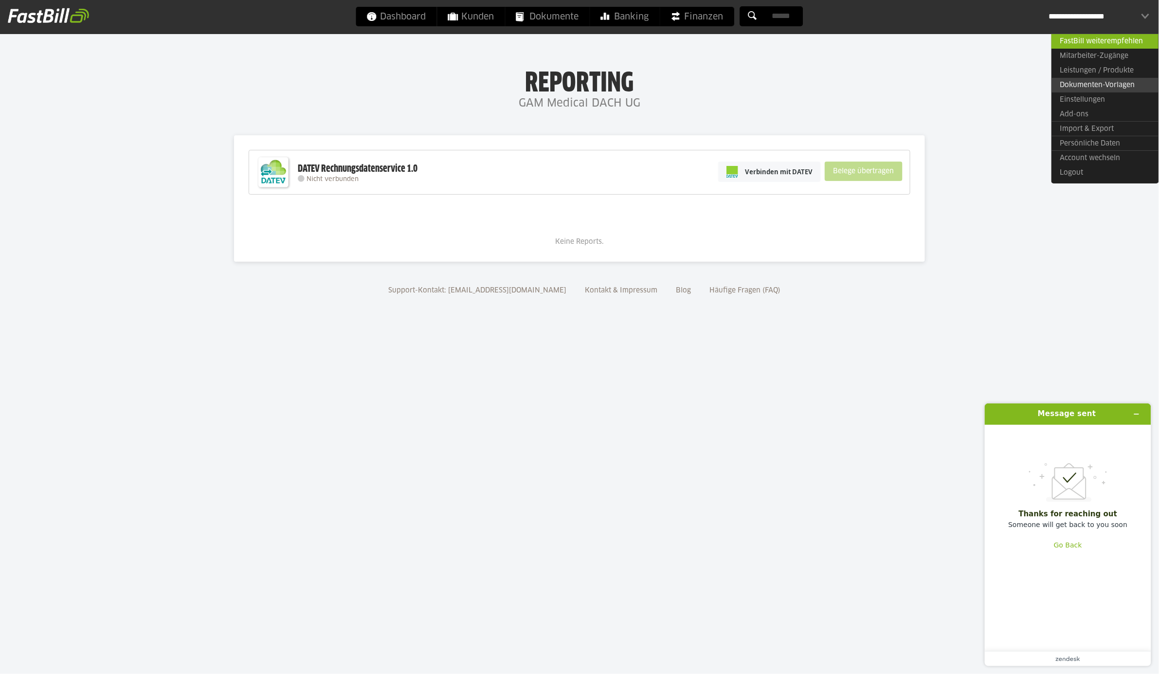
click at [1096, 83] on link "Dokumenten-Vorlagen" at bounding box center [1105, 85] width 107 height 15
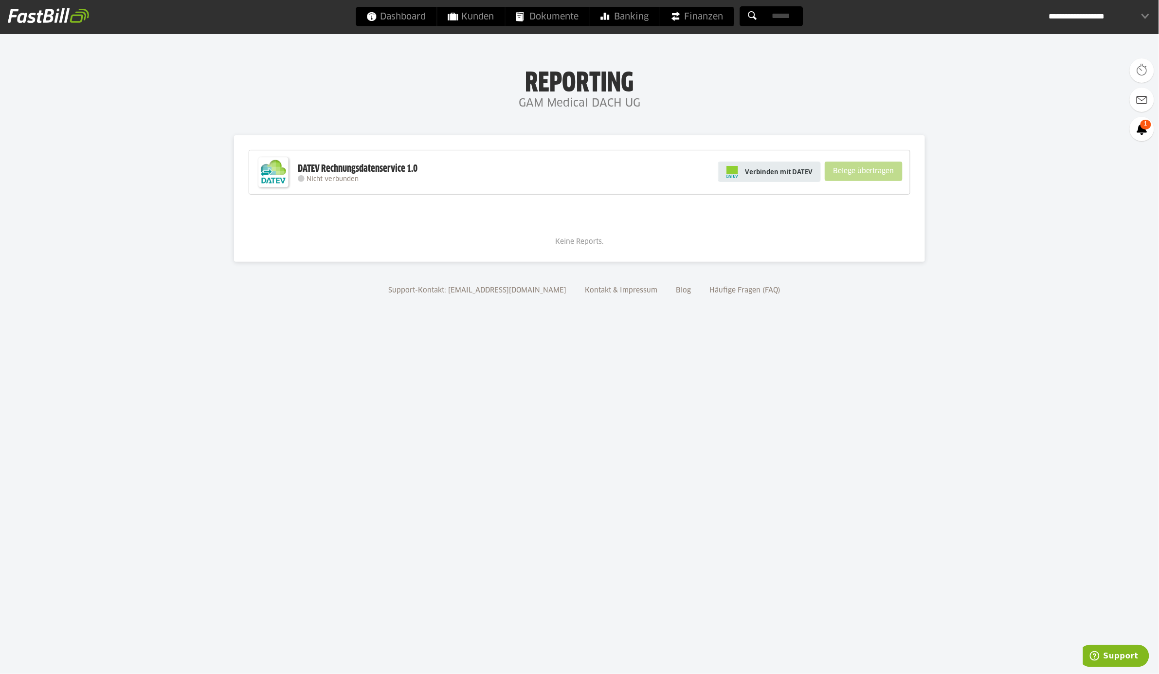
click at [789, 169] on span "Verbinden mit DATEV" at bounding box center [779, 172] width 68 height 10
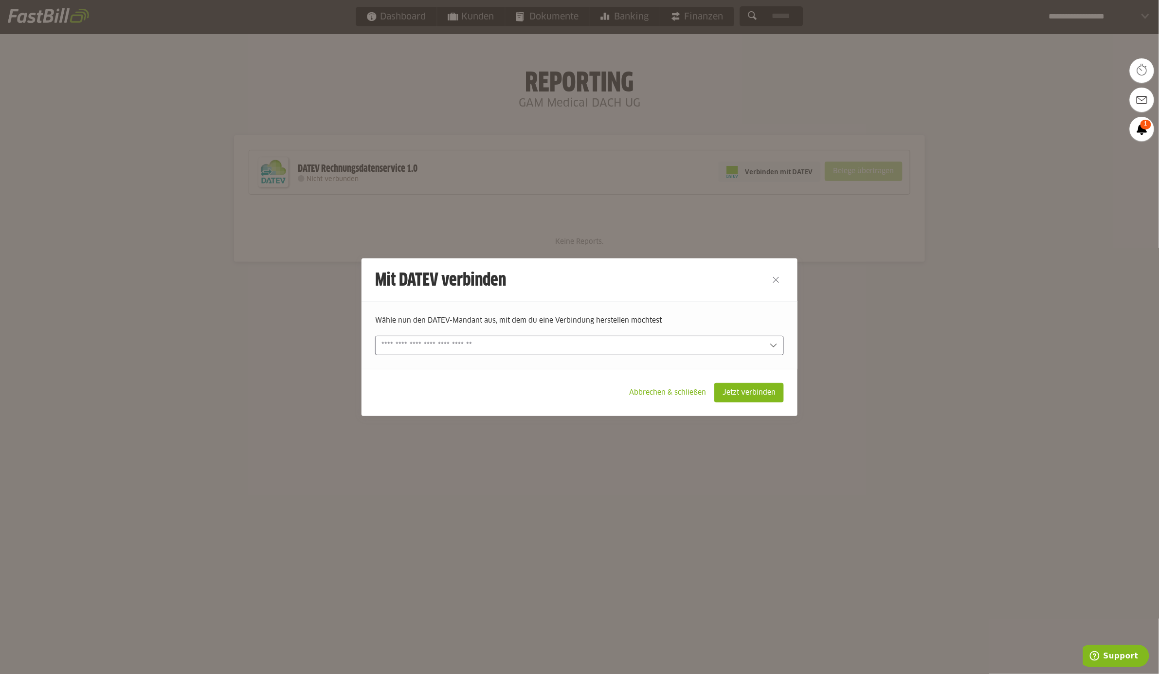
click at [625, 344] on input "text" at bounding box center [573, 345] width 383 height 11
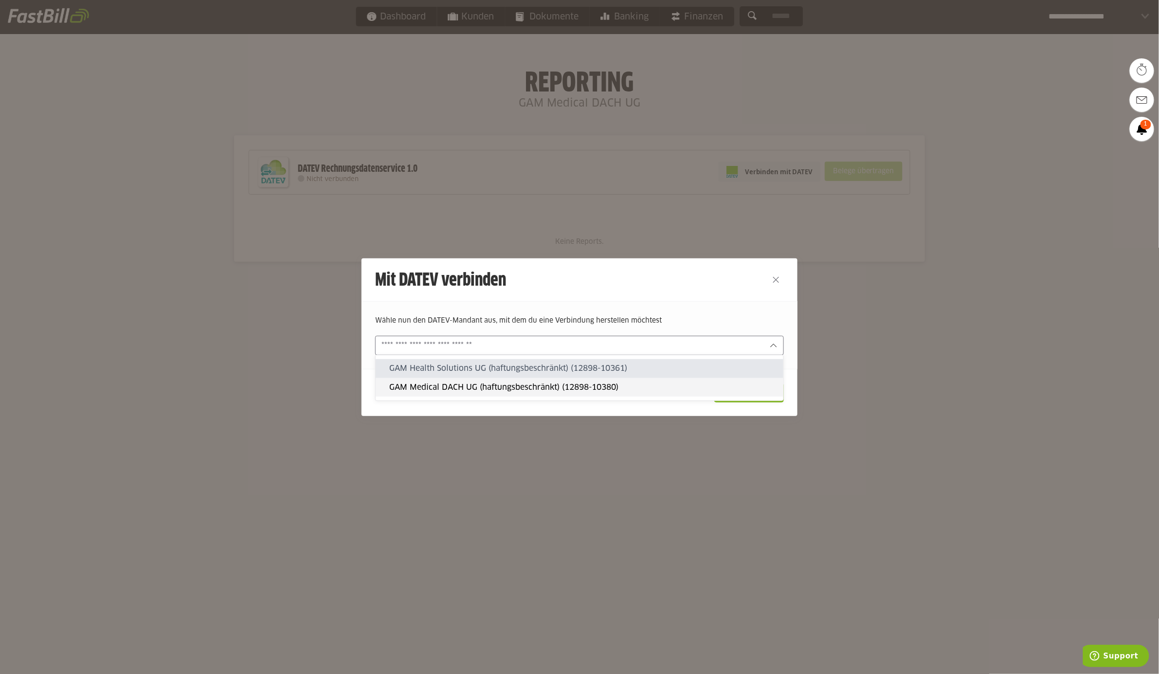
click at [529, 388] on slot "GAM Medical DACH UG (haftungsbeschränkt) (12898-10380)" at bounding box center [582, 387] width 386 height 11
type input "**********"
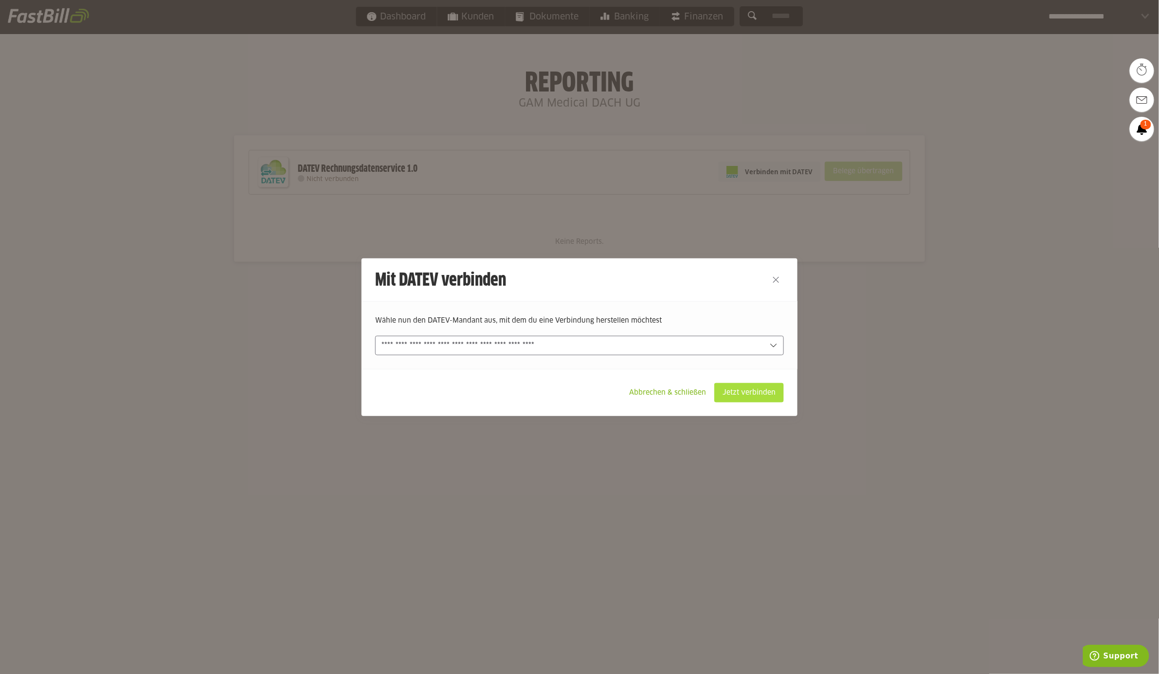
click at [759, 401] on slot "Jetzt verbinden" at bounding box center [749, 393] width 69 height 18
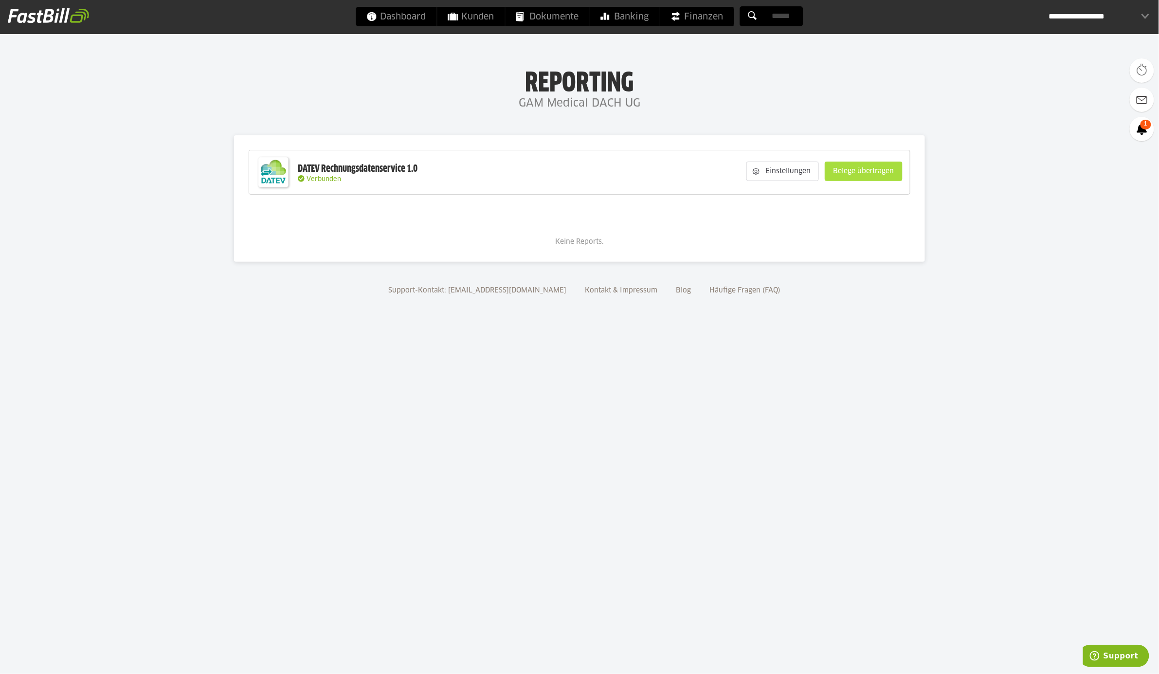
click at [859, 174] on slot "Belege übertragen" at bounding box center [864, 171] width 77 height 18
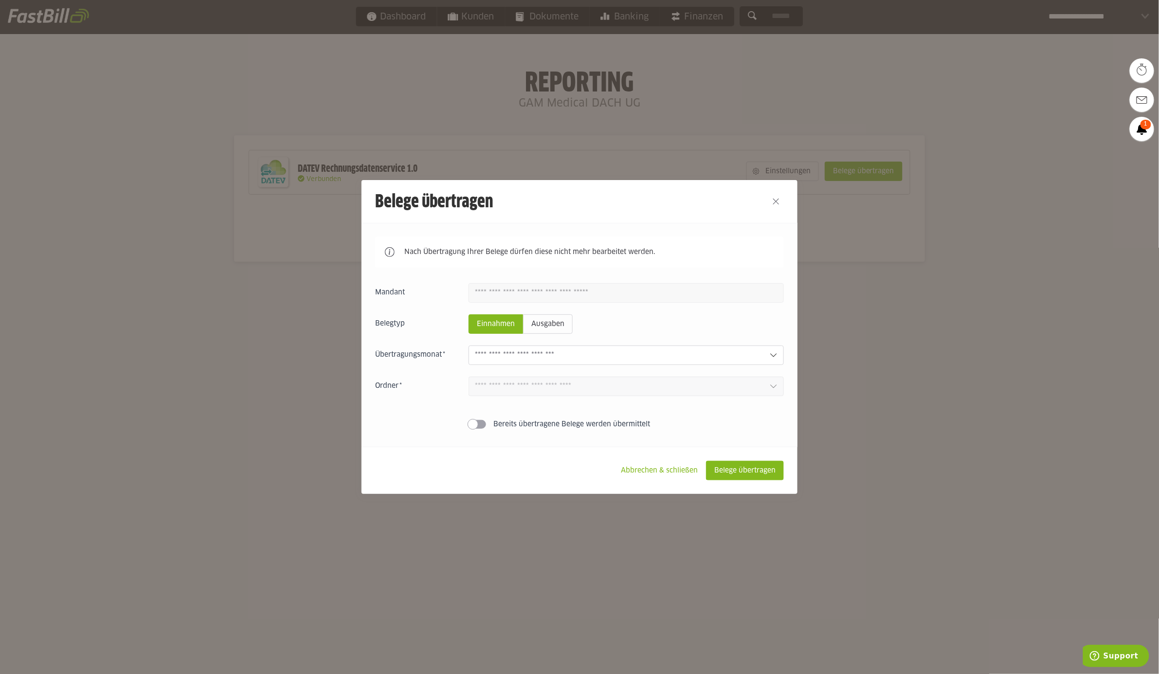
click at [532, 353] on input "text" at bounding box center [618, 355] width 287 height 11
click at [833, 384] on div at bounding box center [579, 337] width 1159 height 674
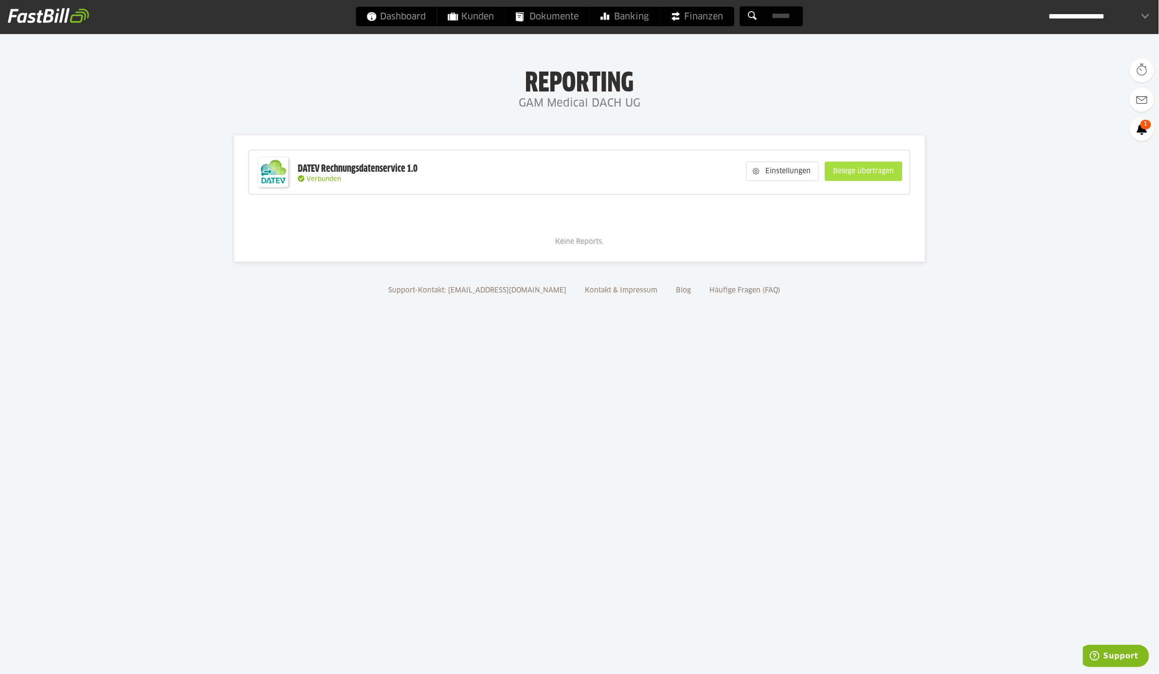
click at [863, 172] on slot "Belege übertragen" at bounding box center [864, 171] width 77 height 18
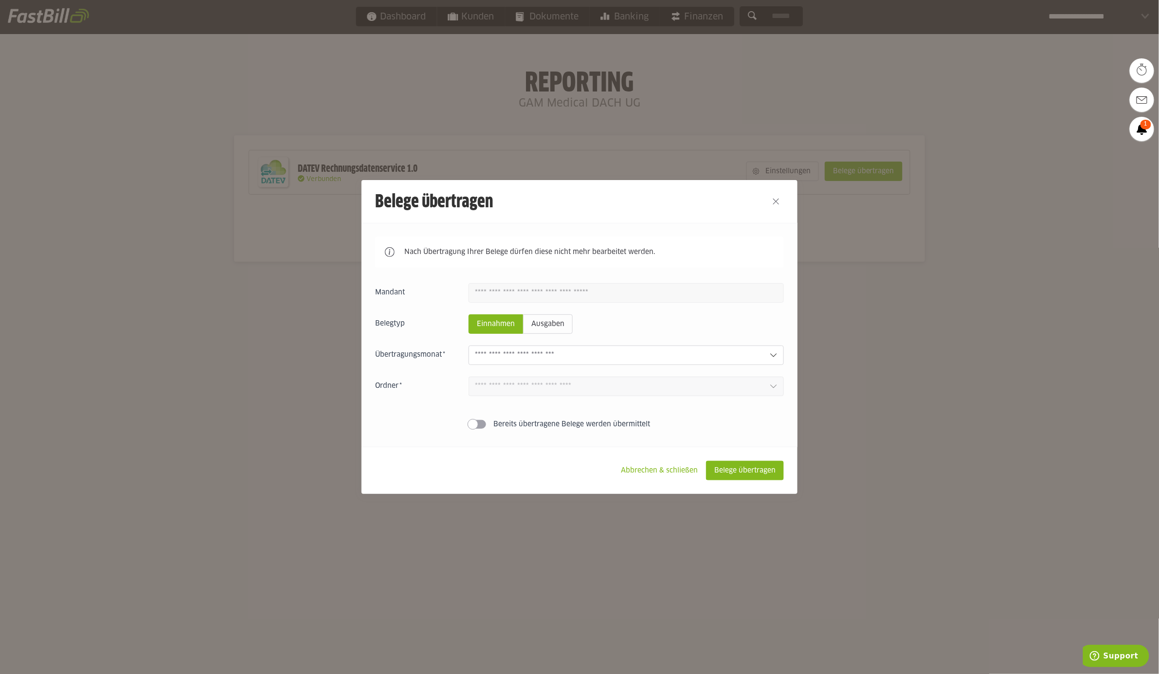
click at [870, 276] on div at bounding box center [579, 337] width 1159 height 674
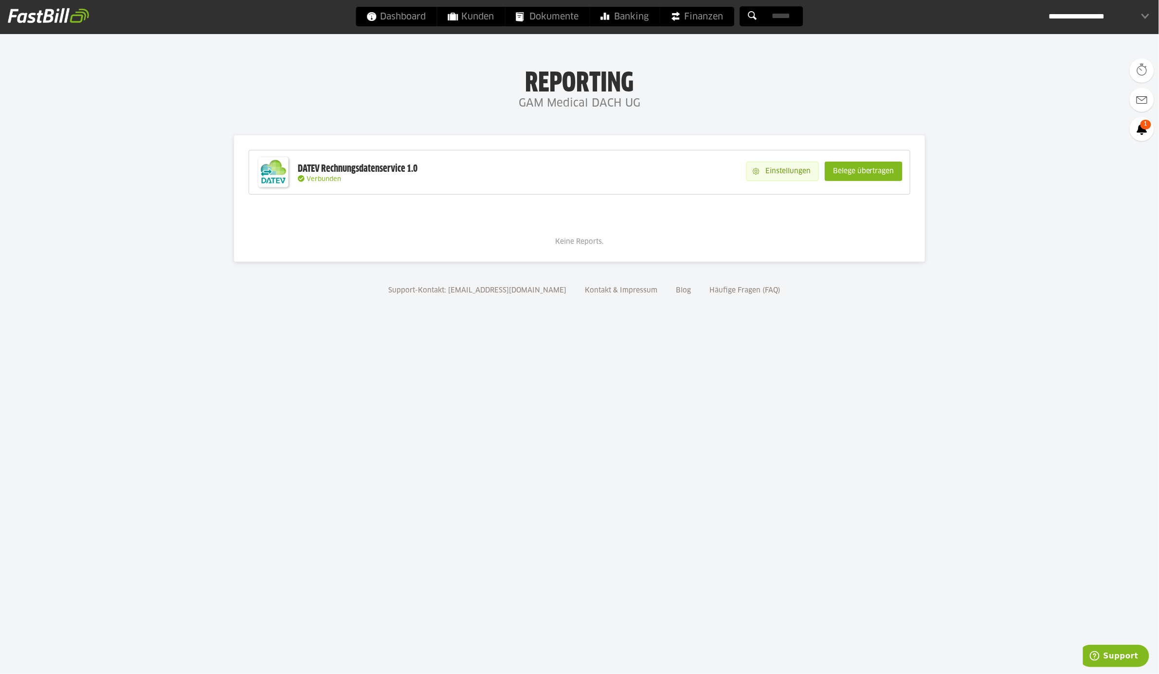
click at [785, 171] on slot "Einstellungen" at bounding box center [789, 171] width 59 height 18
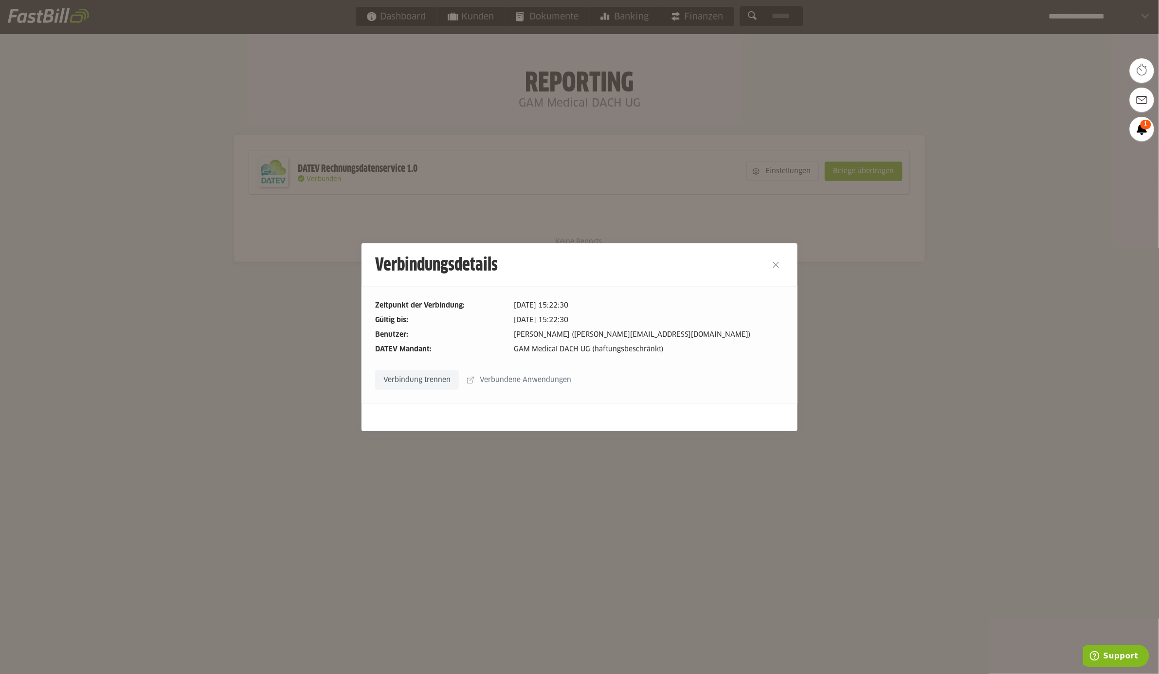
click at [773, 255] on div at bounding box center [776, 264] width 43 height 43
click at [776, 265] on button "Close" at bounding box center [777, 265] width 16 height 16
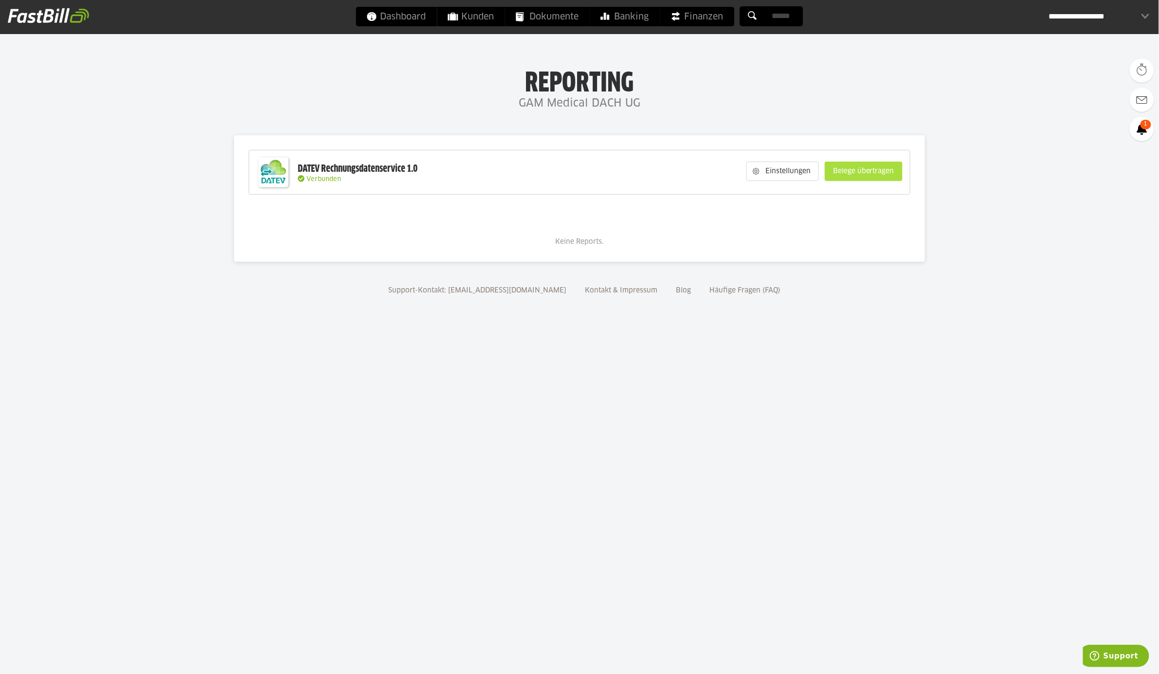
click at [860, 175] on slot "Belege übertragen" at bounding box center [864, 171] width 77 height 18
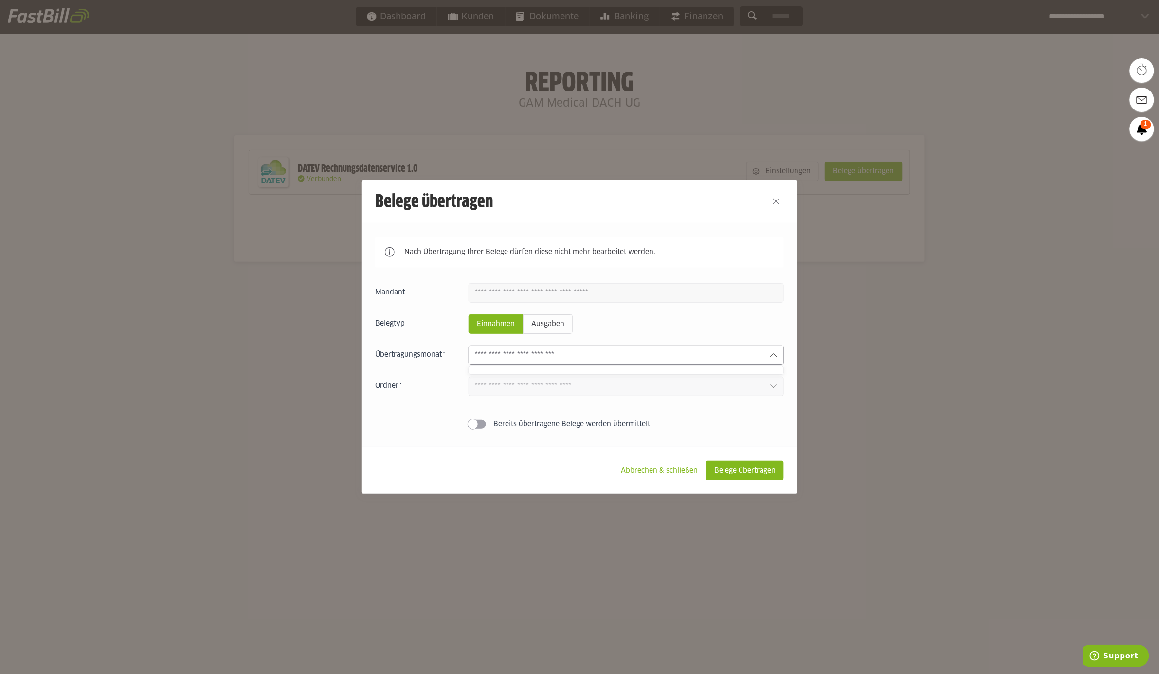
click at [567, 354] on input "text" at bounding box center [618, 355] width 287 height 11
click at [563, 356] on input "text" at bounding box center [618, 355] width 287 height 11
click at [782, 195] on button "Close" at bounding box center [777, 202] width 16 height 16
